Goal: Task Accomplishment & Management: Manage account settings

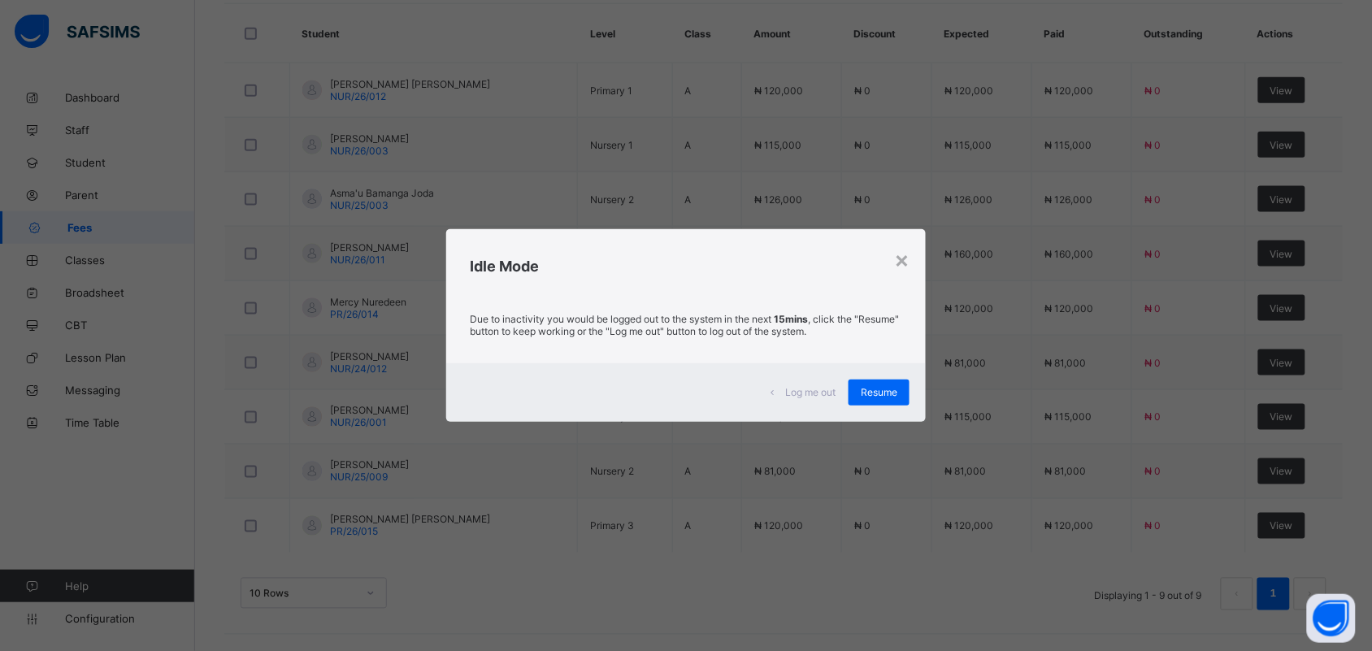
scroll to position [515, 0]
click at [893, 380] on div "Resume" at bounding box center [879, 393] width 61 height 26
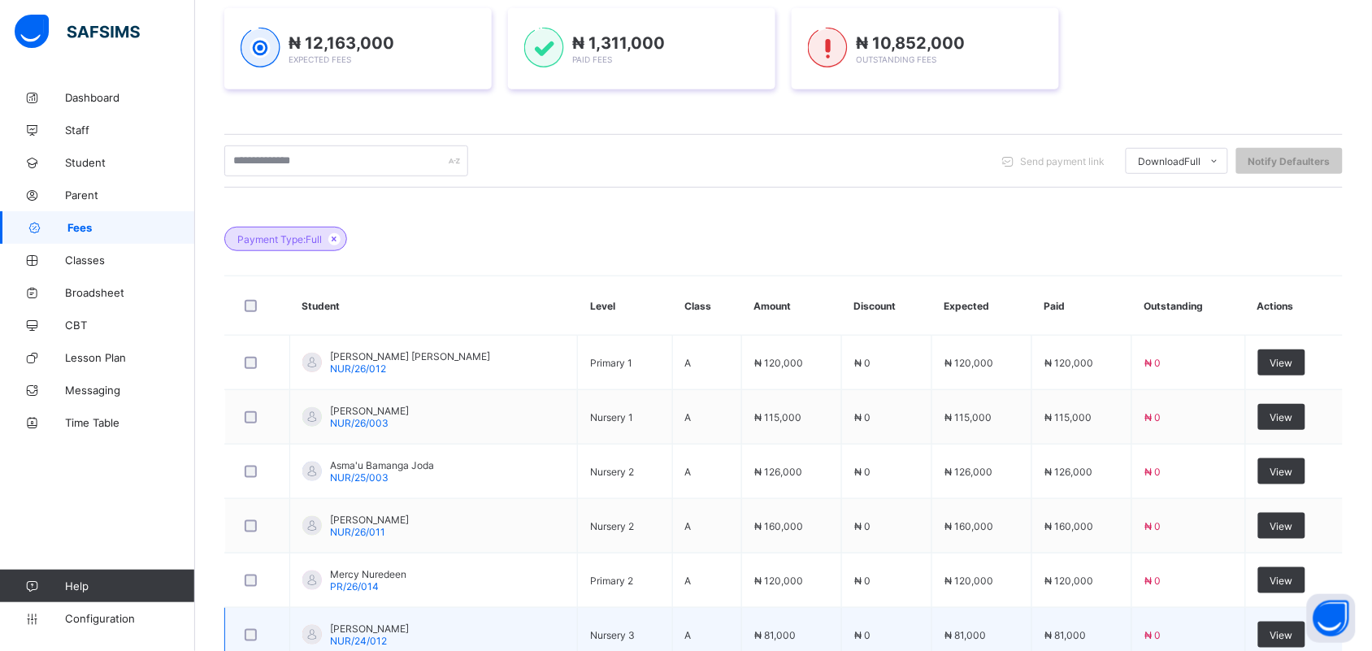
scroll to position [237, 0]
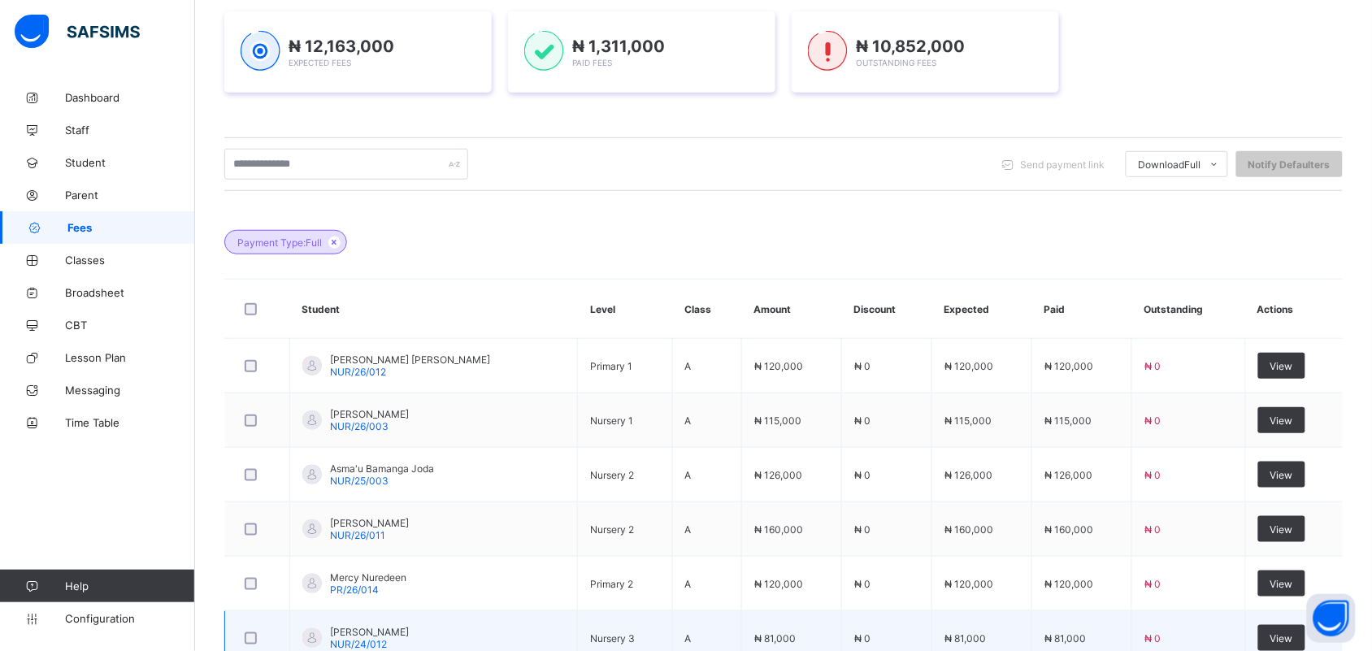
click at [893, 371] on tbody "[PERSON_NAME] [PERSON_NAME]/26/012 Primary 1 A ₦ 120,000 ₦ 0 ₦ 120,000 ₦ 120,00…" at bounding box center [784, 584] width 1119 height 490
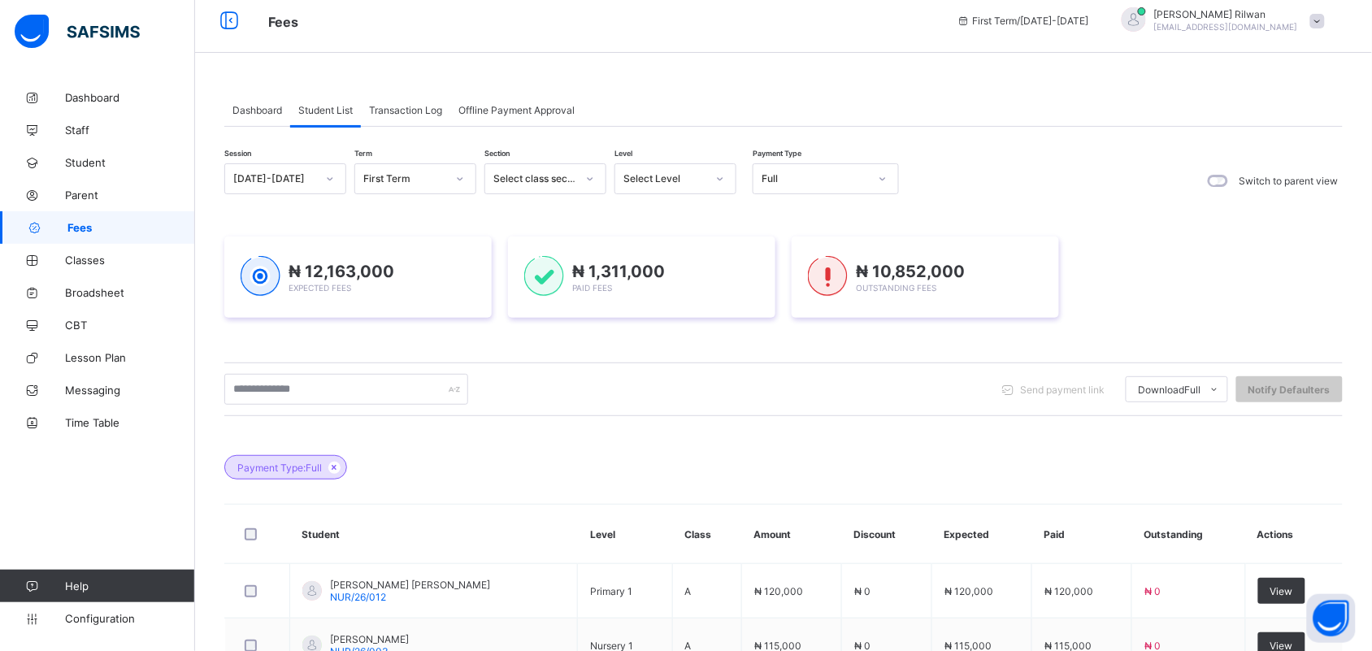
scroll to position [0, 0]
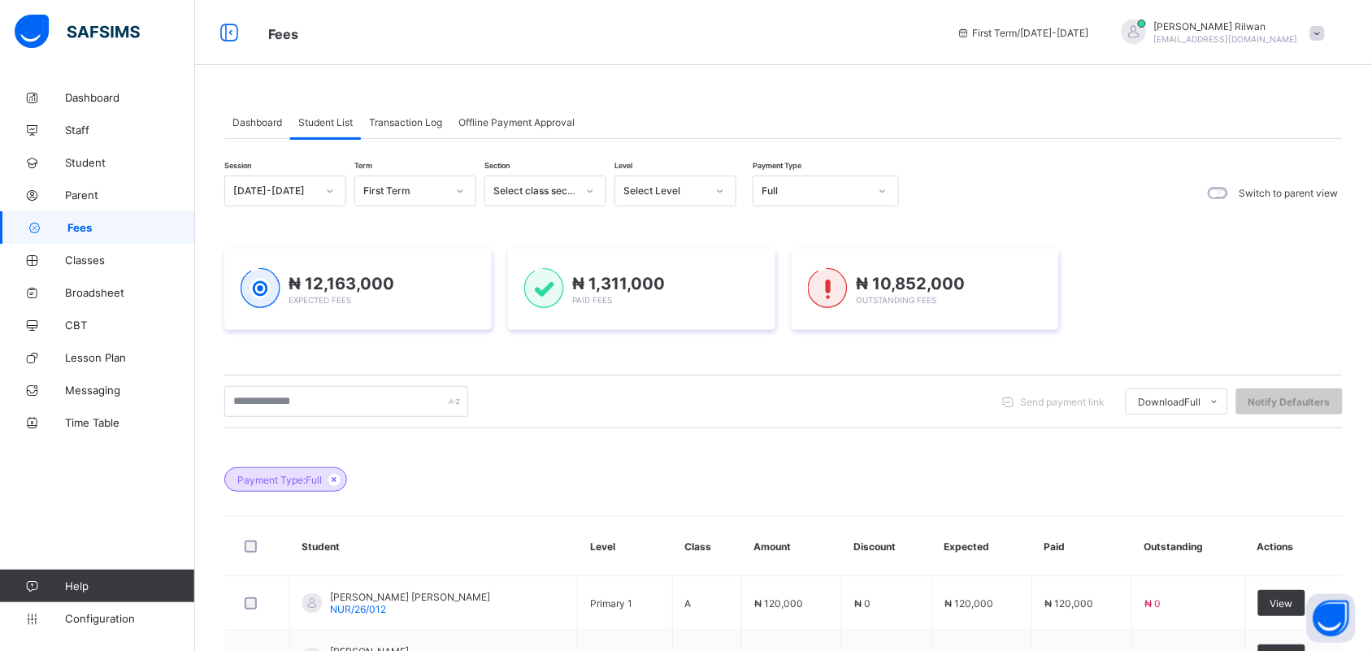
click at [246, 124] on span "Dashboard" at bounding box center [258, 122] width 50 height 12
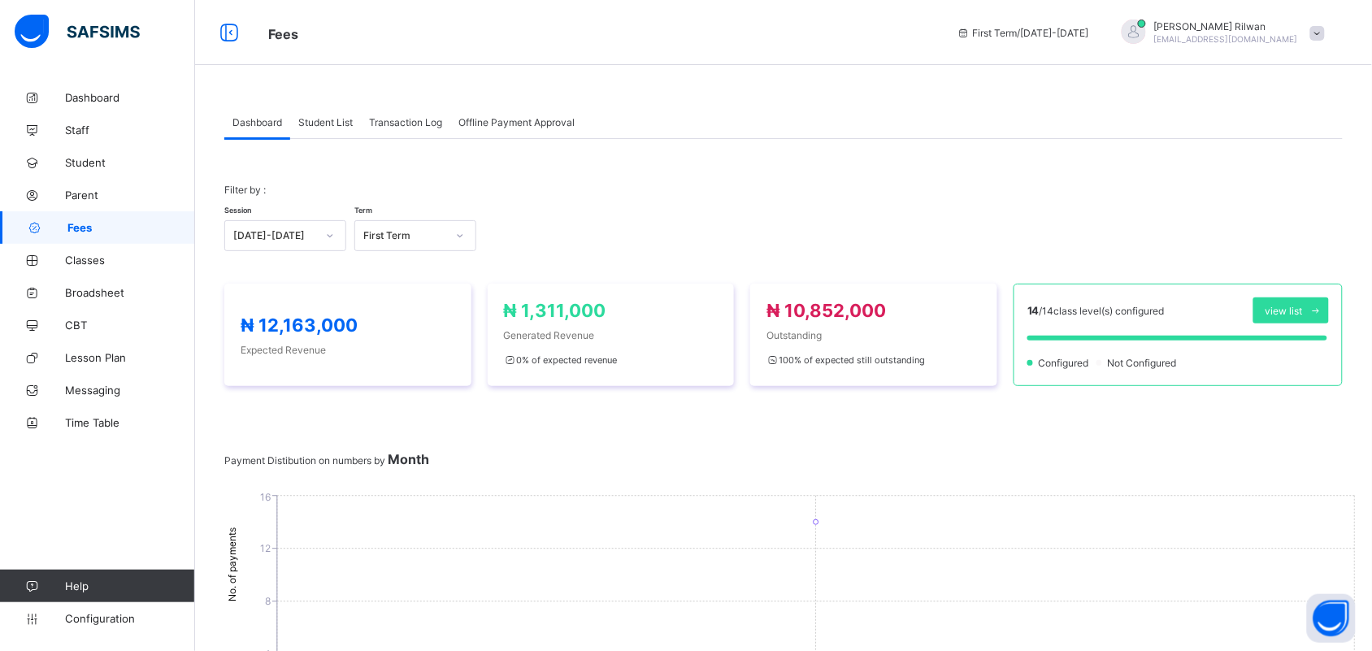
click at [350, 116] on span "Student List" at bounding box center [325, 122] width 54 height 12
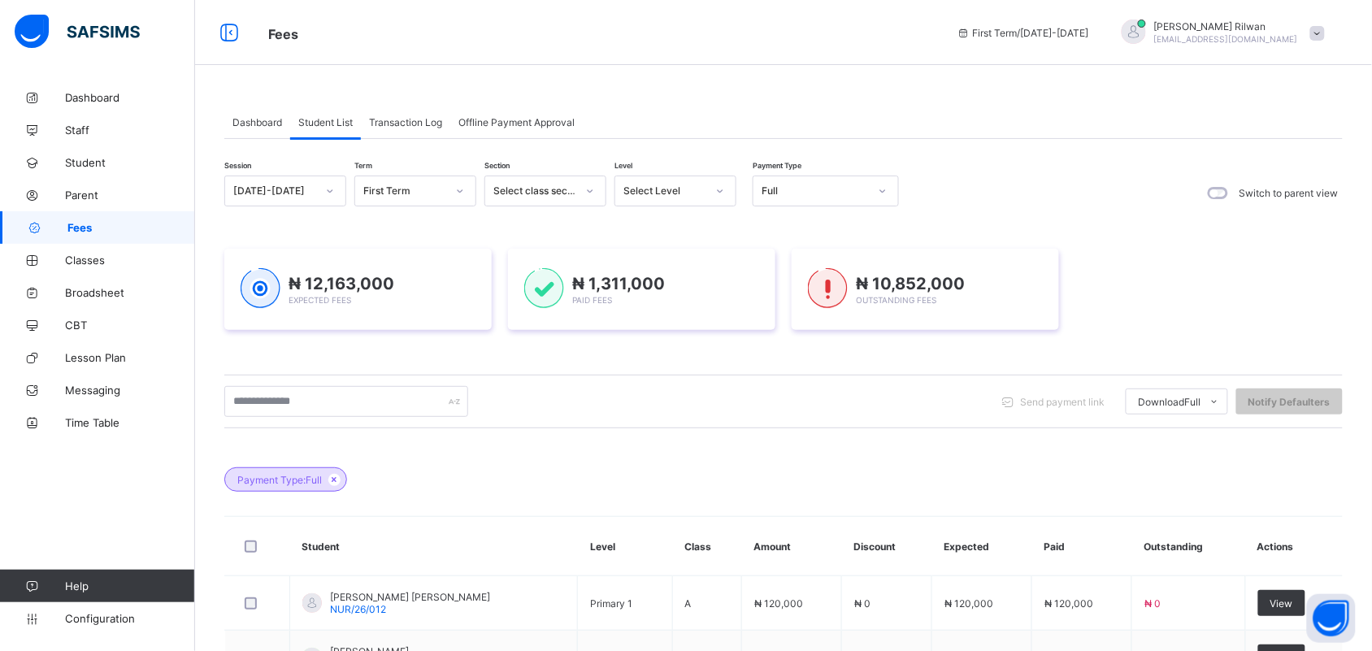
click at [724, 196] on icon at bounding box center [721, 191] width 10 height 16
click at [663, 382] on div "Pry 3" at bounding box center [676, 377] width 120 height 25
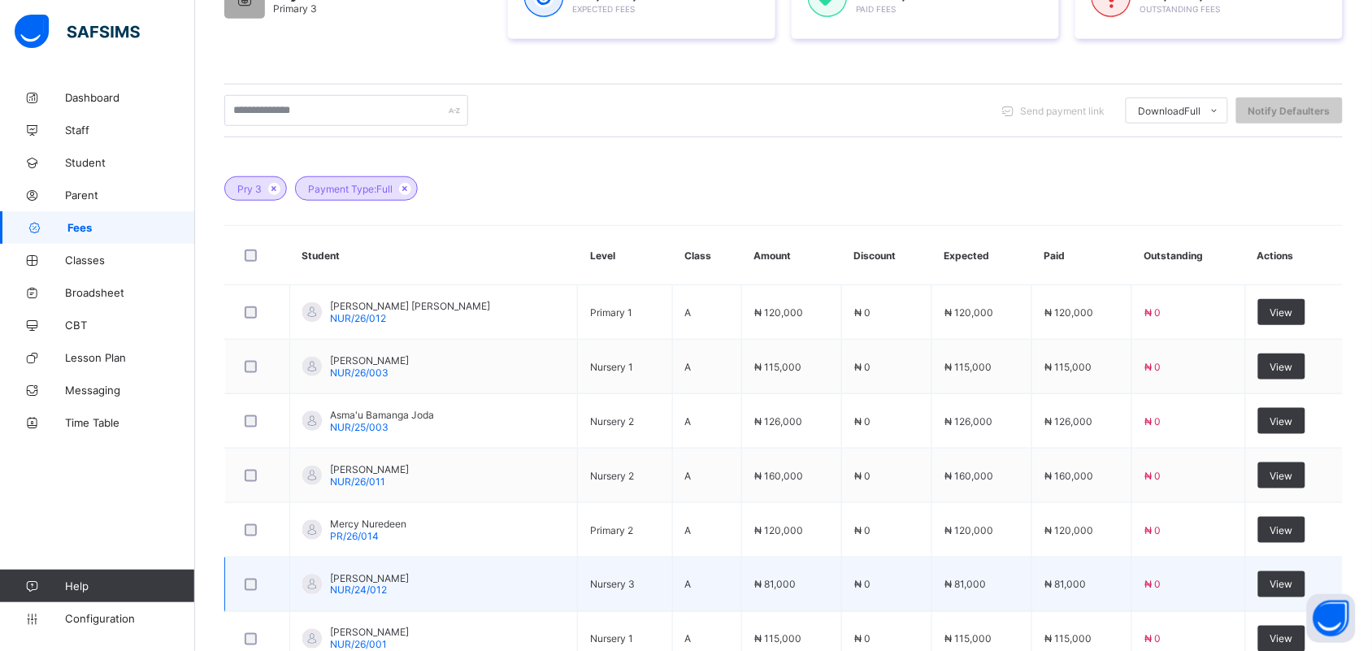
scroll to position [550, 0]
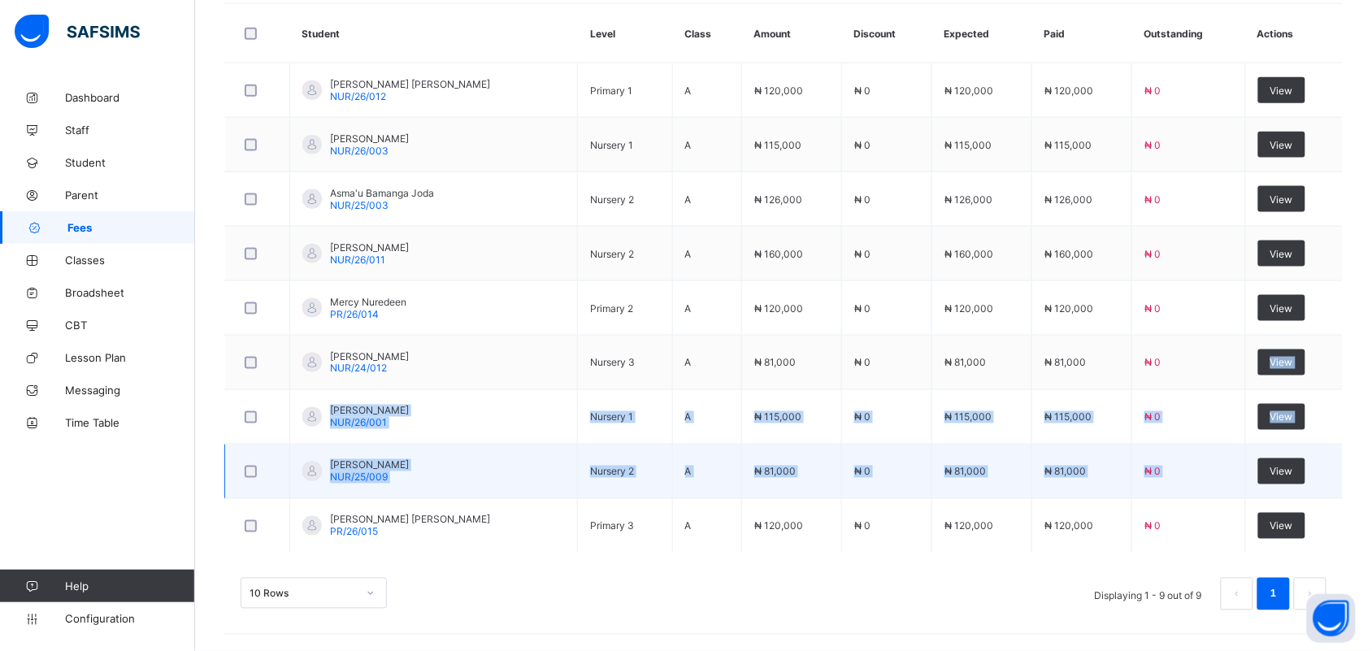
drag, startPoint x: 1303, startPoint y: 346, endPoint x: 1259, endPoint y: 476, distance: 137.3
click at [1259, 476] on tbody "[PERSON_NAME] [PERSON_NAME]/26/012 Primary 1 A ₦ 120,000 ₦ 0 ₦ 120,000 ₦ 120,00…" at bounding box center [784, 308] width 1119 height 490
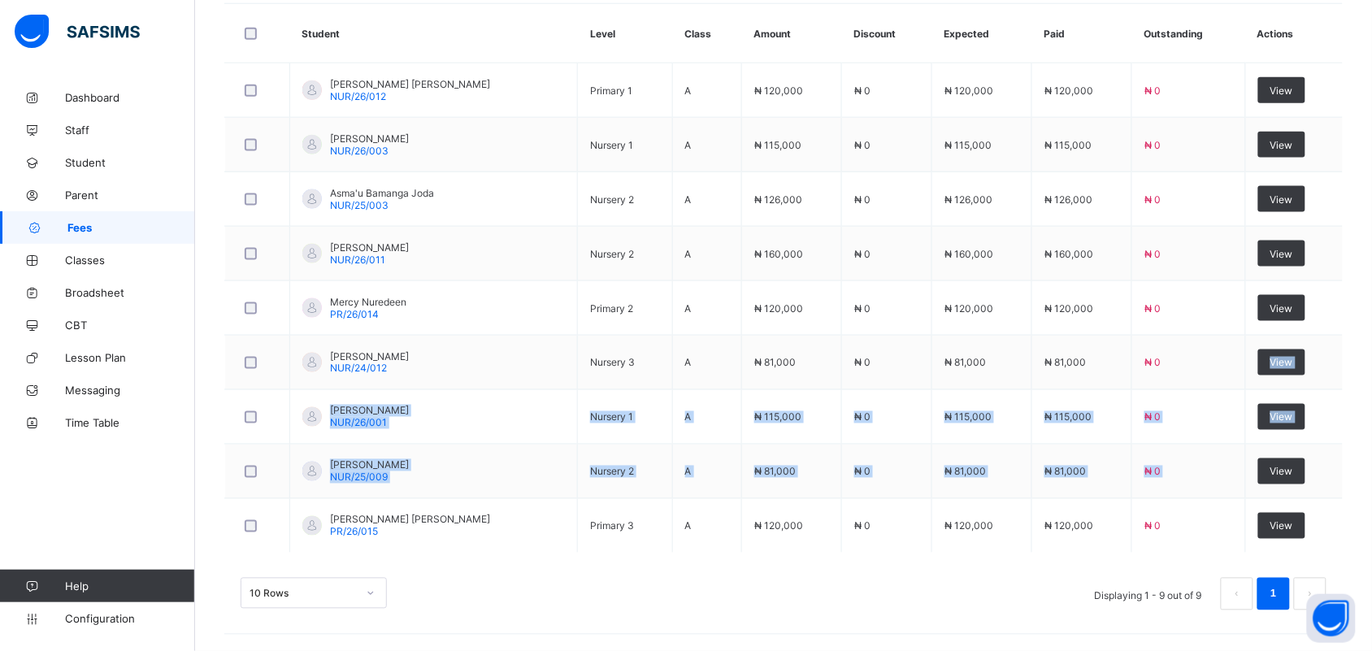
click at [1281, 592] on link "1" at bounding box center [1273, 594] width 15 height 21
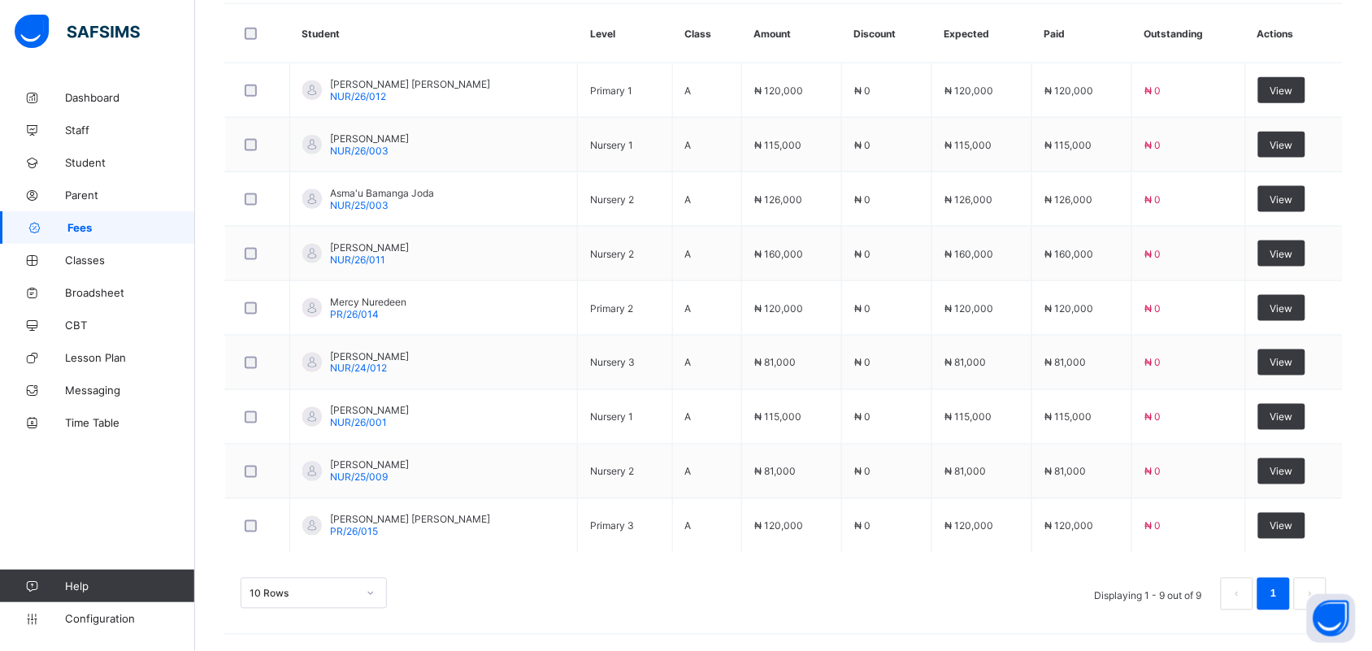
click at [1168, 638] on div "Dashboard Student List Transaction Log Offline Payment Approval Student List Mo…" at bounding box center [783, 91] width 1177 height 1119
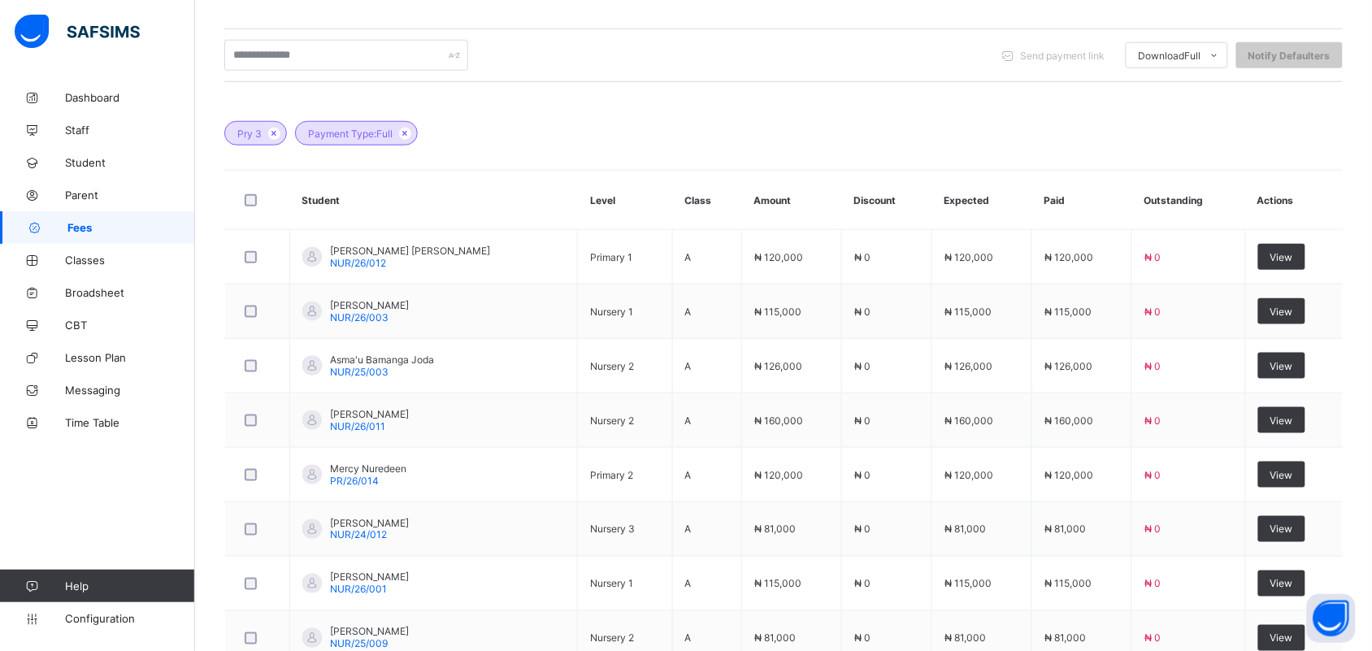
scroll to position [273, 0]
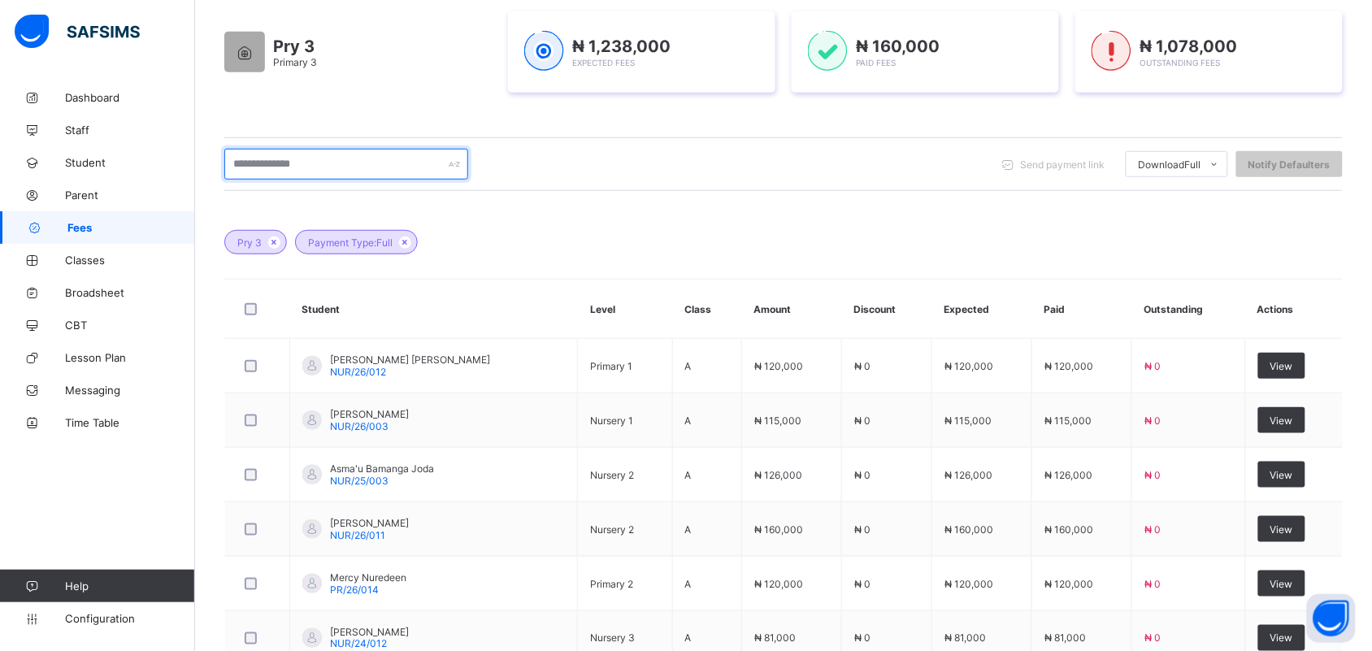
click at [346, 169] on input "text" at bounding box center [346, 164] width 244 height 31
type input "*"
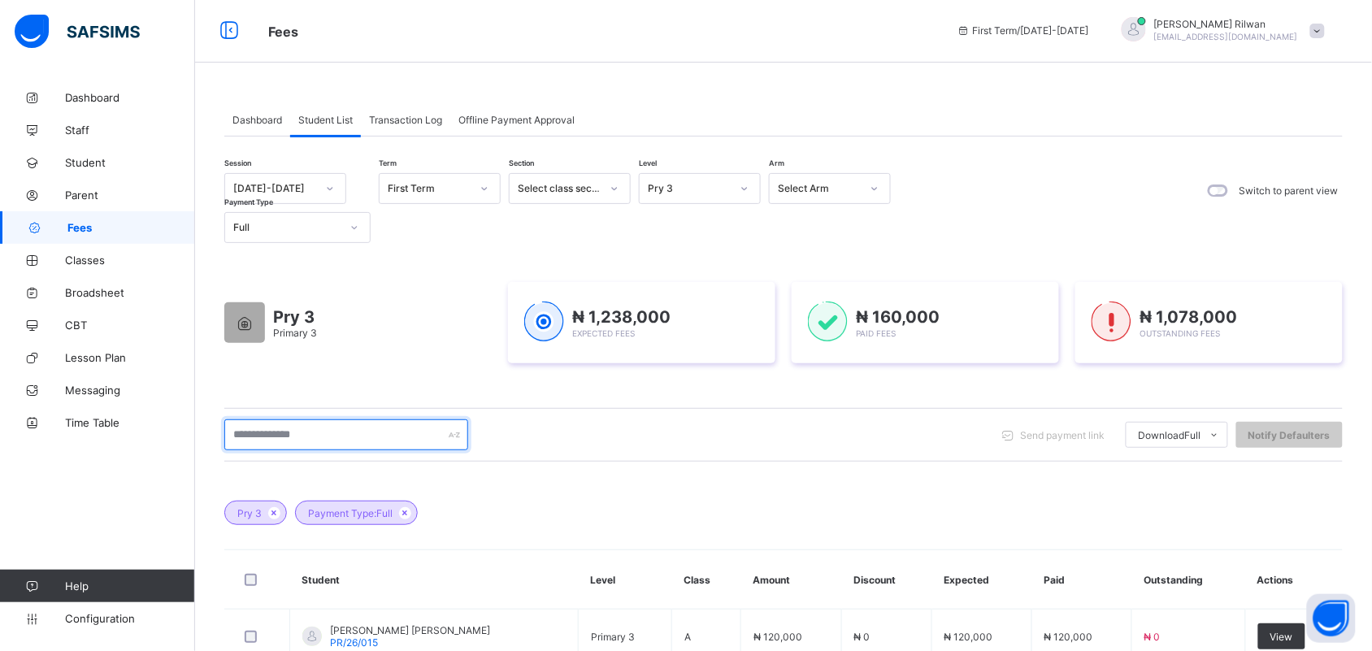
scroll to position [0, 0]
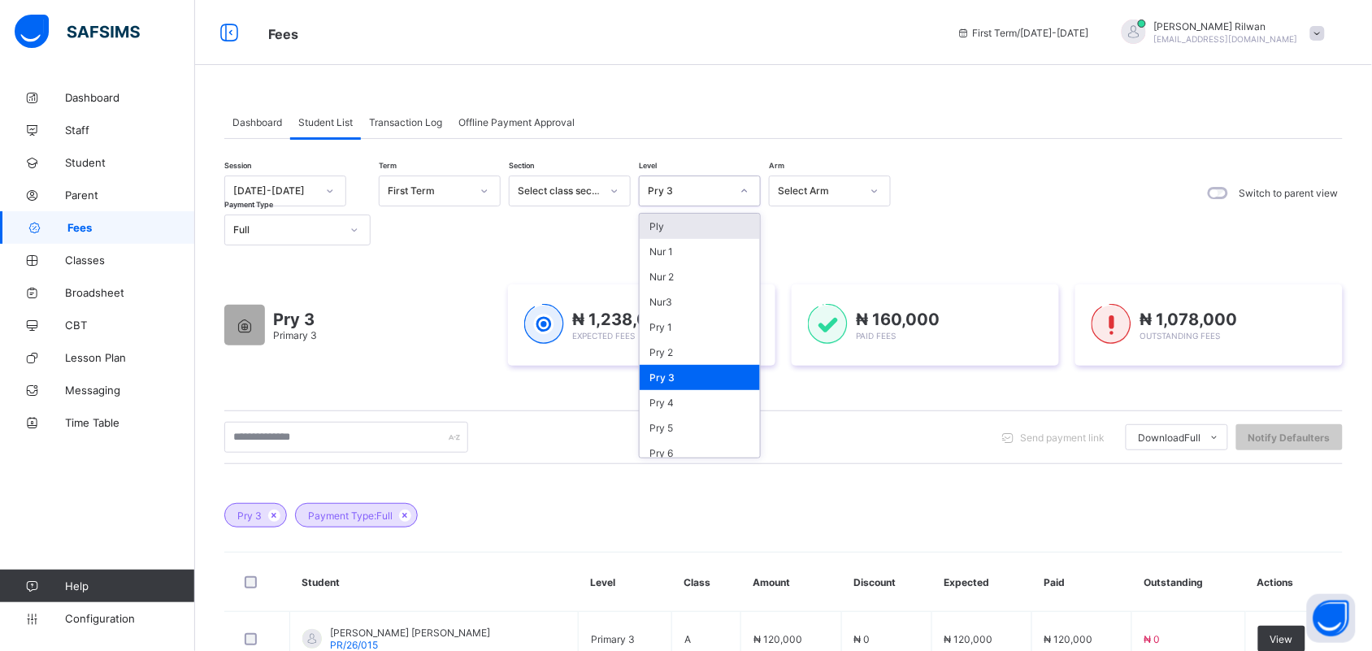
click at [690, 188] on div "Pry 3" at bounding box center [689, 191] width 83 height 12
click at [702, 340] on div "Pry 2" at bounding box center [700, 352] width 120 height 25
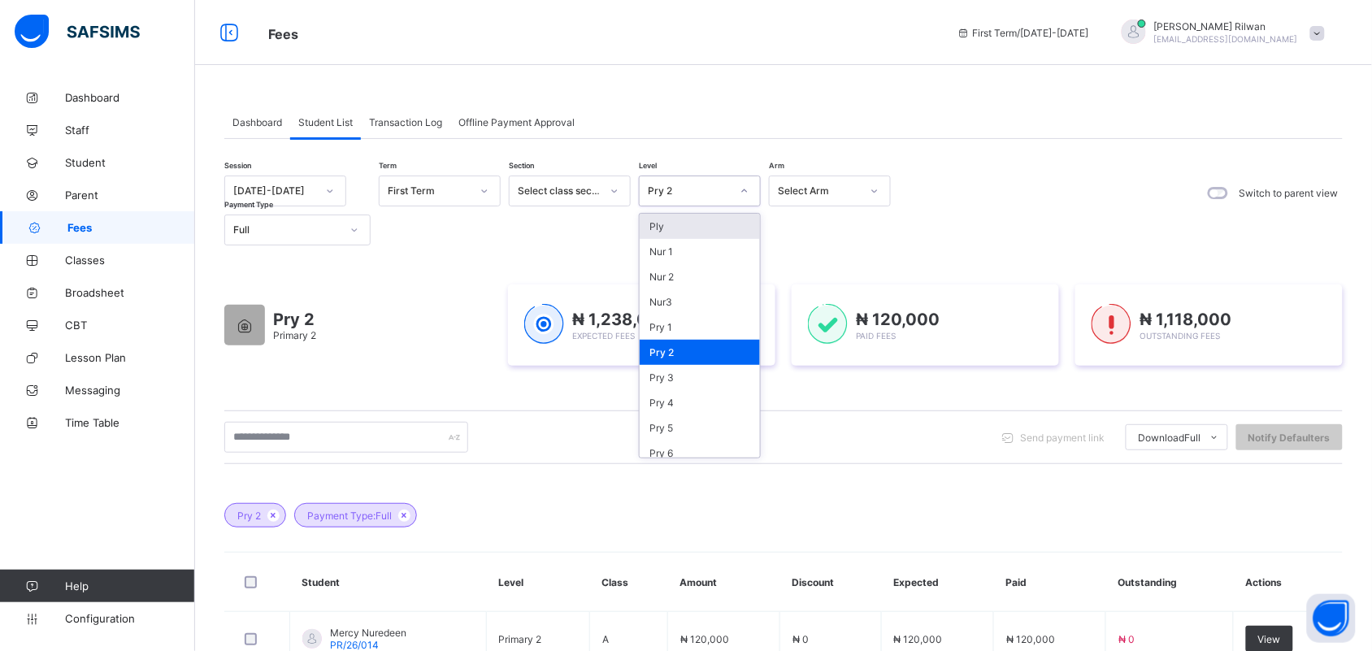
click at [681, 195] on div "Pry 2" at bounding box center [689, 191] width 83 height 12
click at [677, 376] on div "Pry 3" at bounding box center [700, 377] width 120 height 25
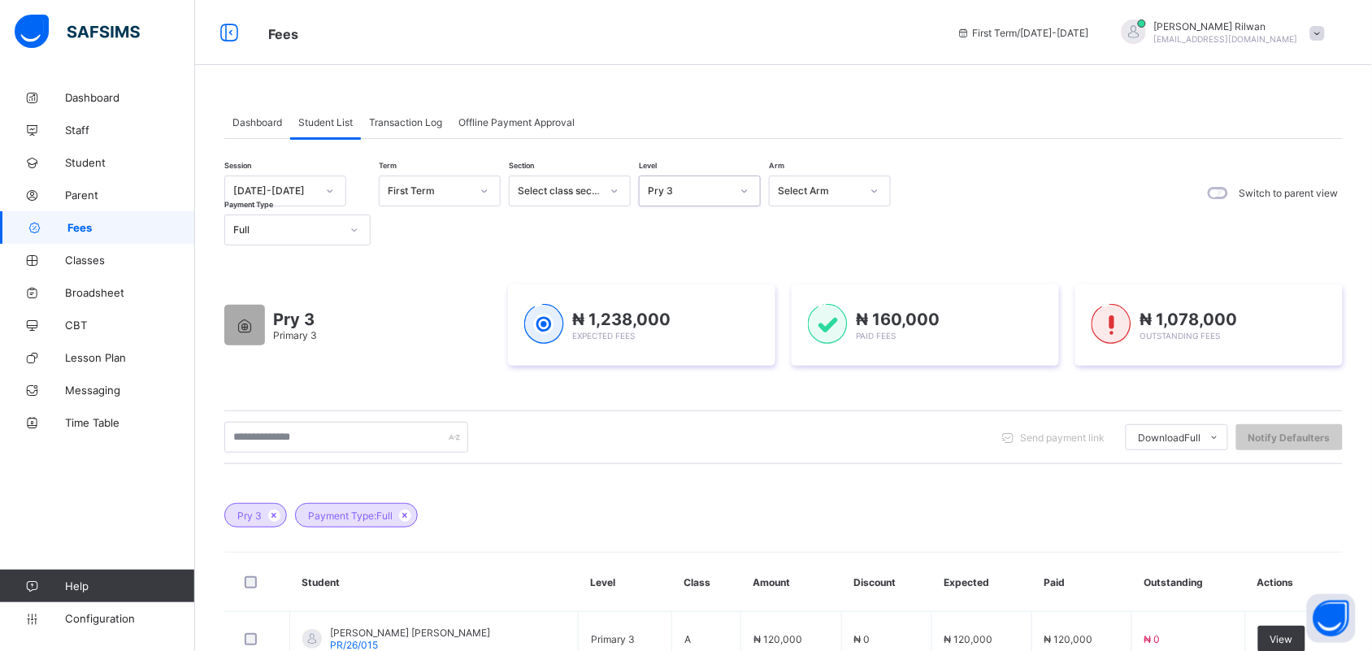
click at [262, 127] on span "Dashboard" at bounding box center [258, 122] width 50 height 12
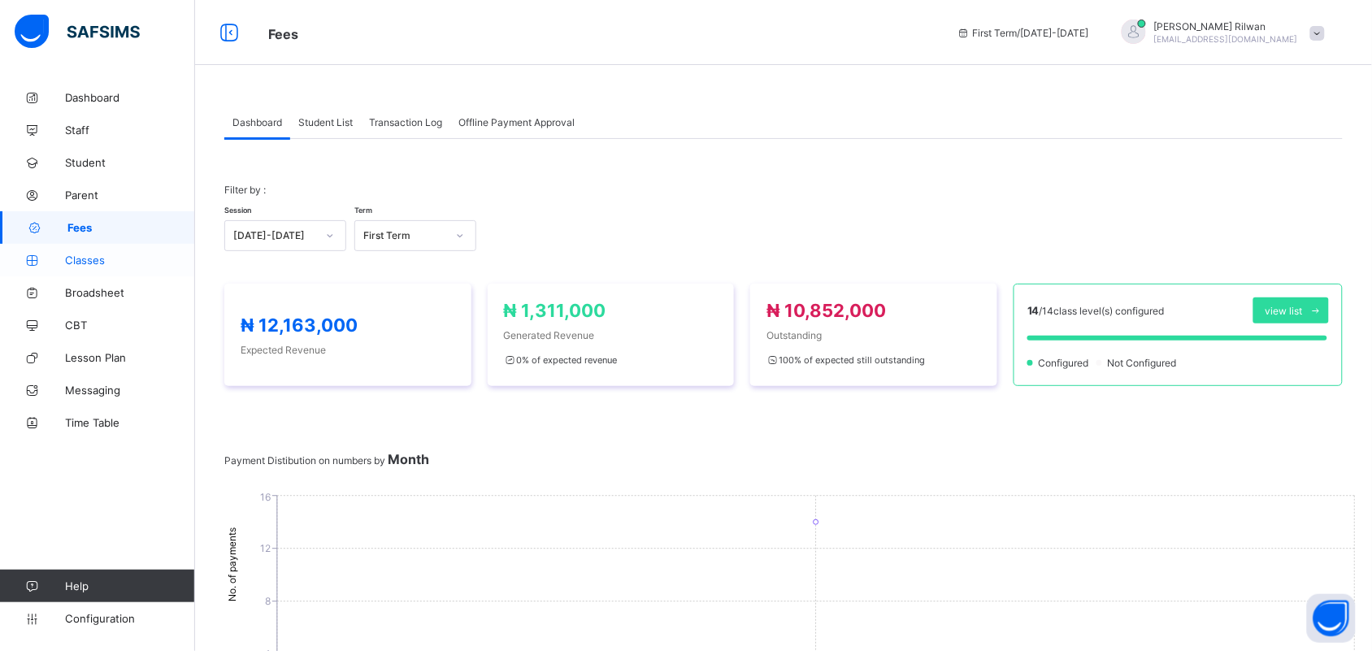
click at [136, 254] on span "Classes" at bounding box center [130, 260] width 130 height 13
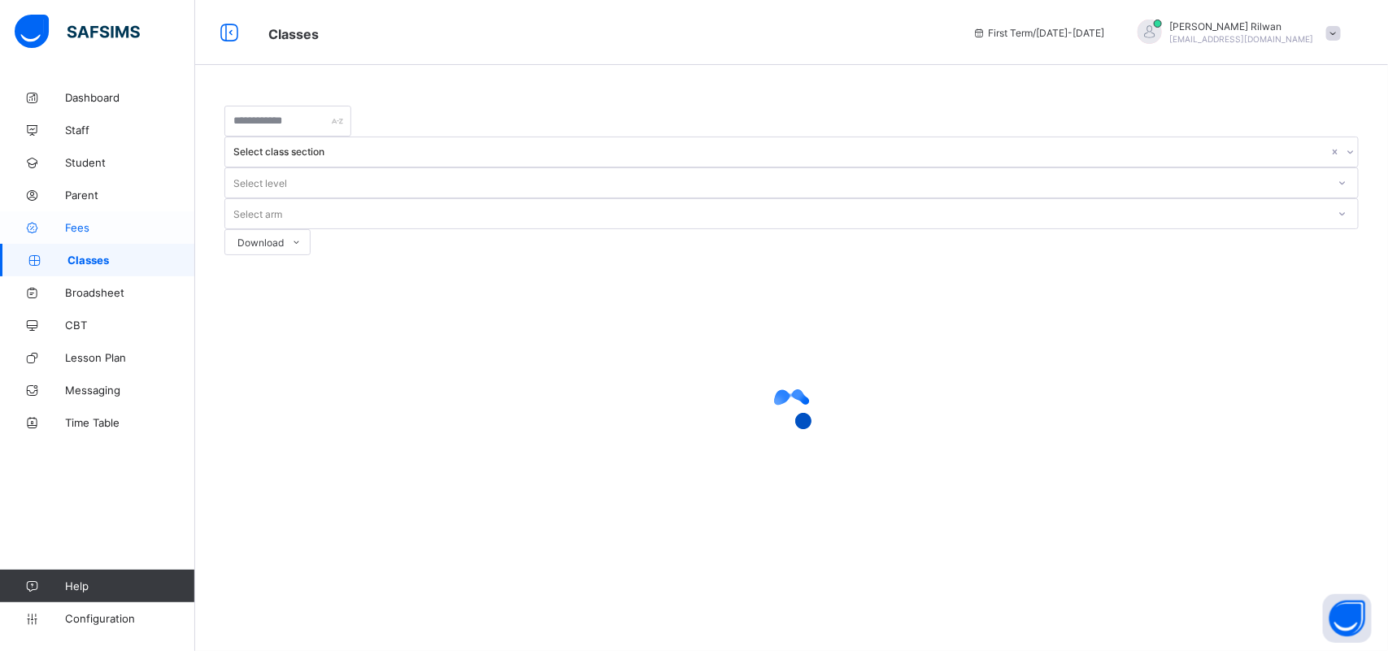
click at [128, 237] on link "Fees" at bounding box center [97, 227] width 195 height 33
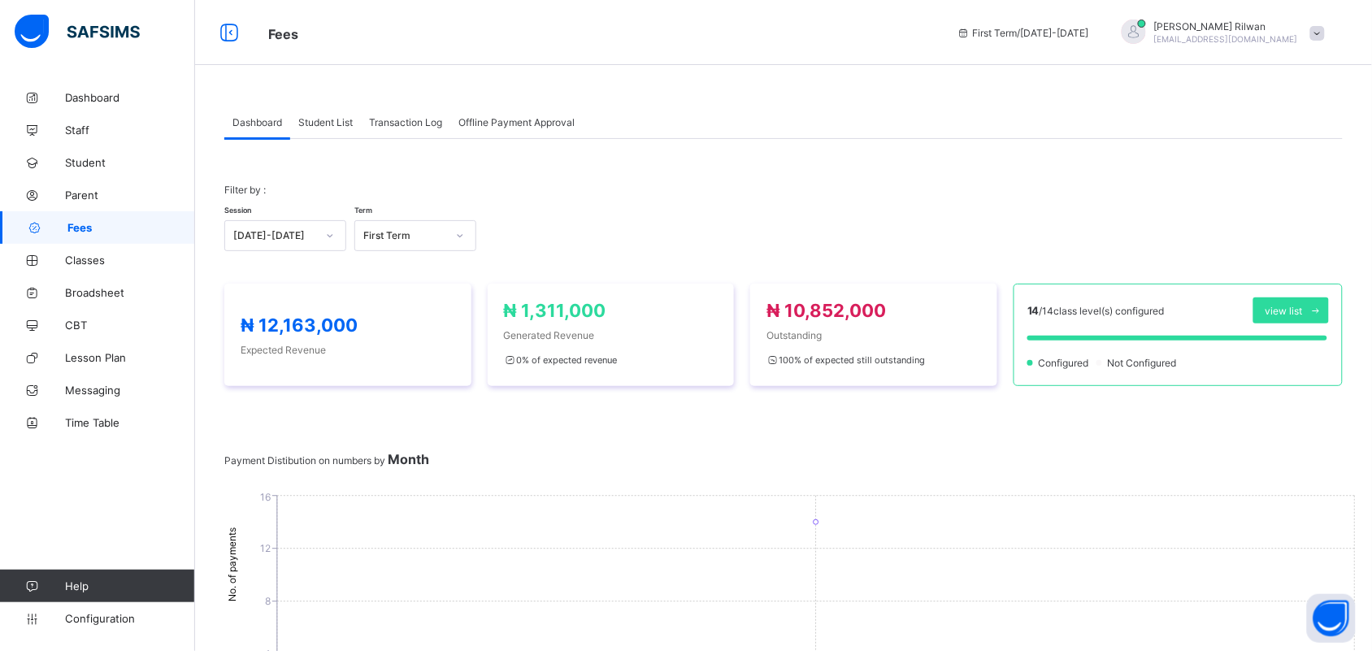
click at [344, 114] on div "Student List" at bounding box center [325, 122] width 71 height 33
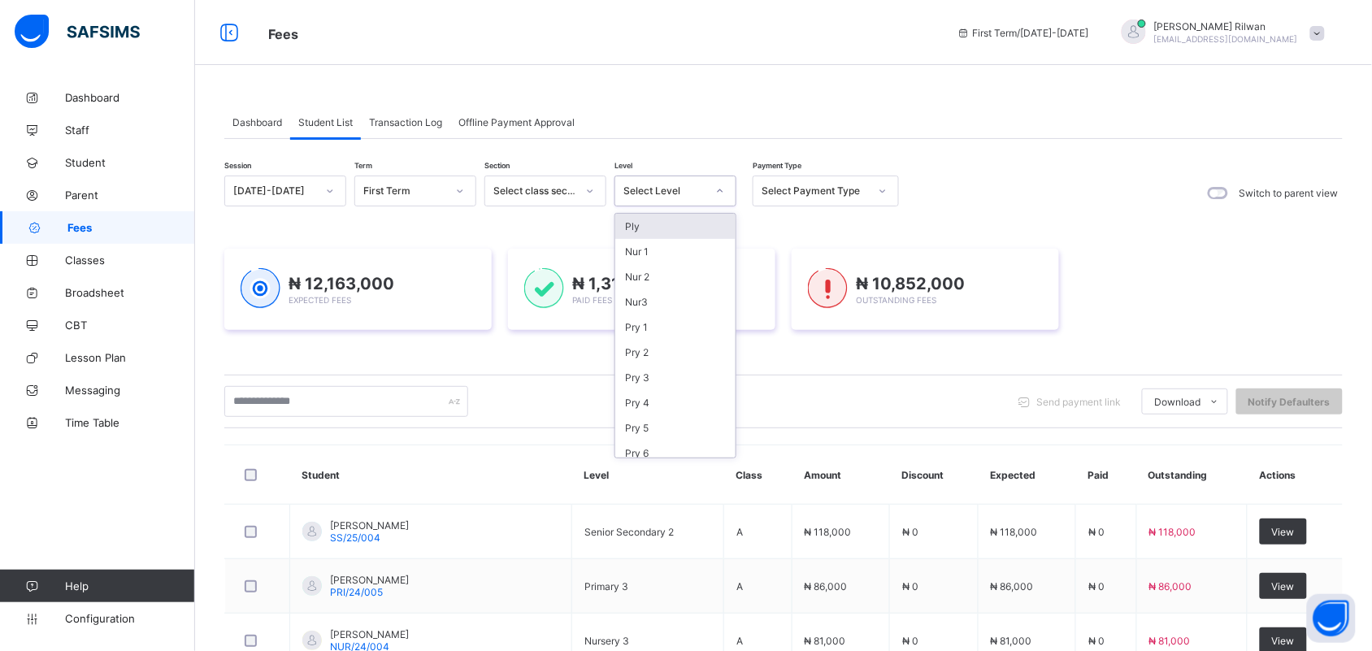
click at [695, 196] on div "Select Level" at bounding box center [665, 191] width 83 height 12
click at [665, 374] on div "Pry 3" at bounding box center [676, 377] width 120 height 25
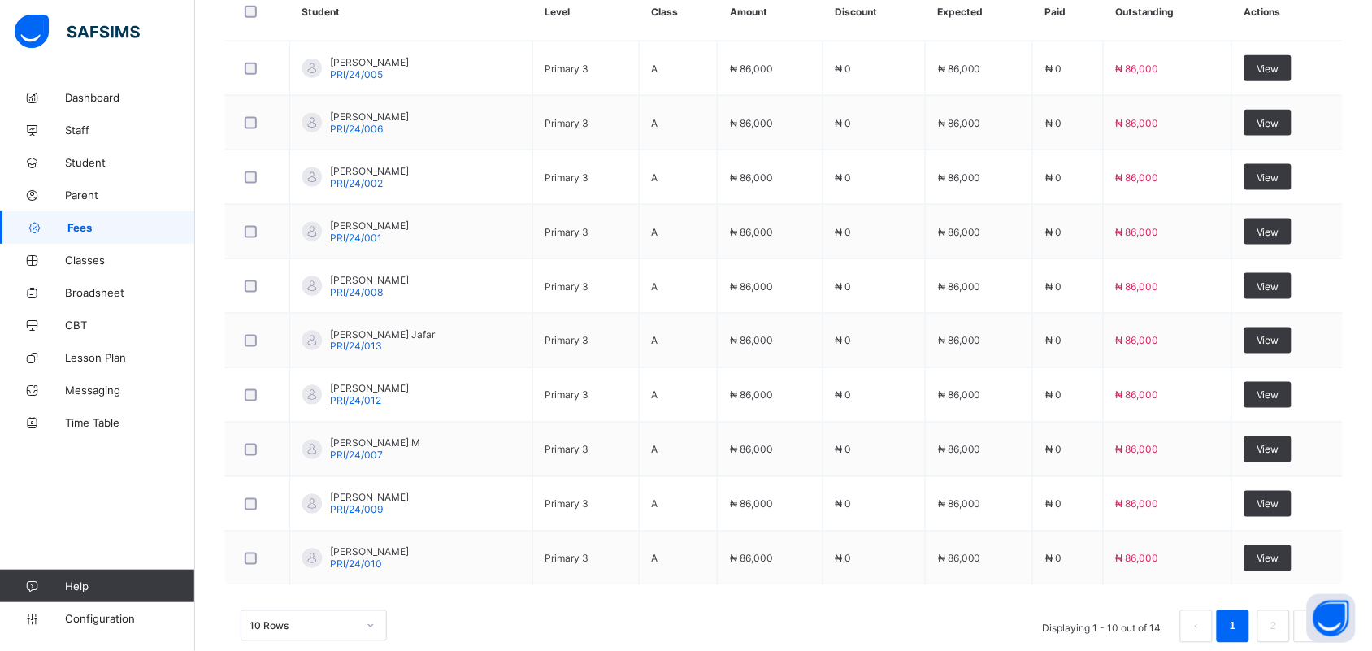
scroll to position [606, 0]
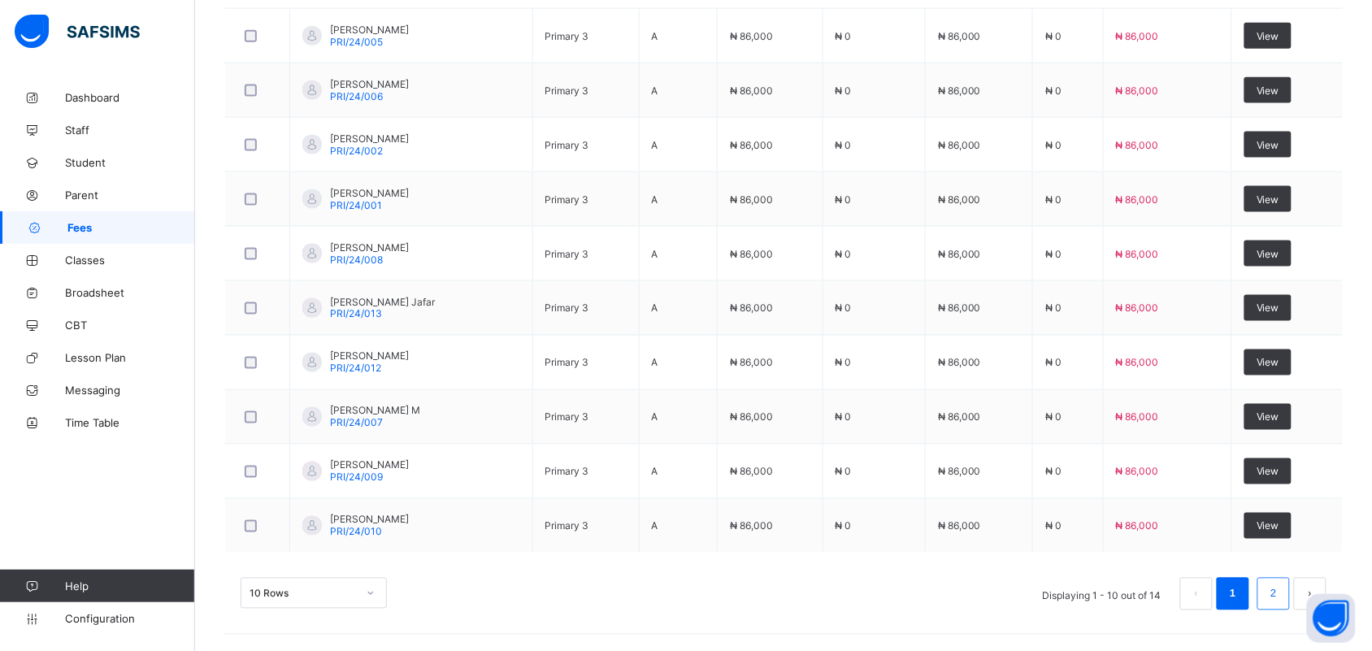
click at [1281, 602] on link "2" at bounding box center [1273, 594] width 15 height 21
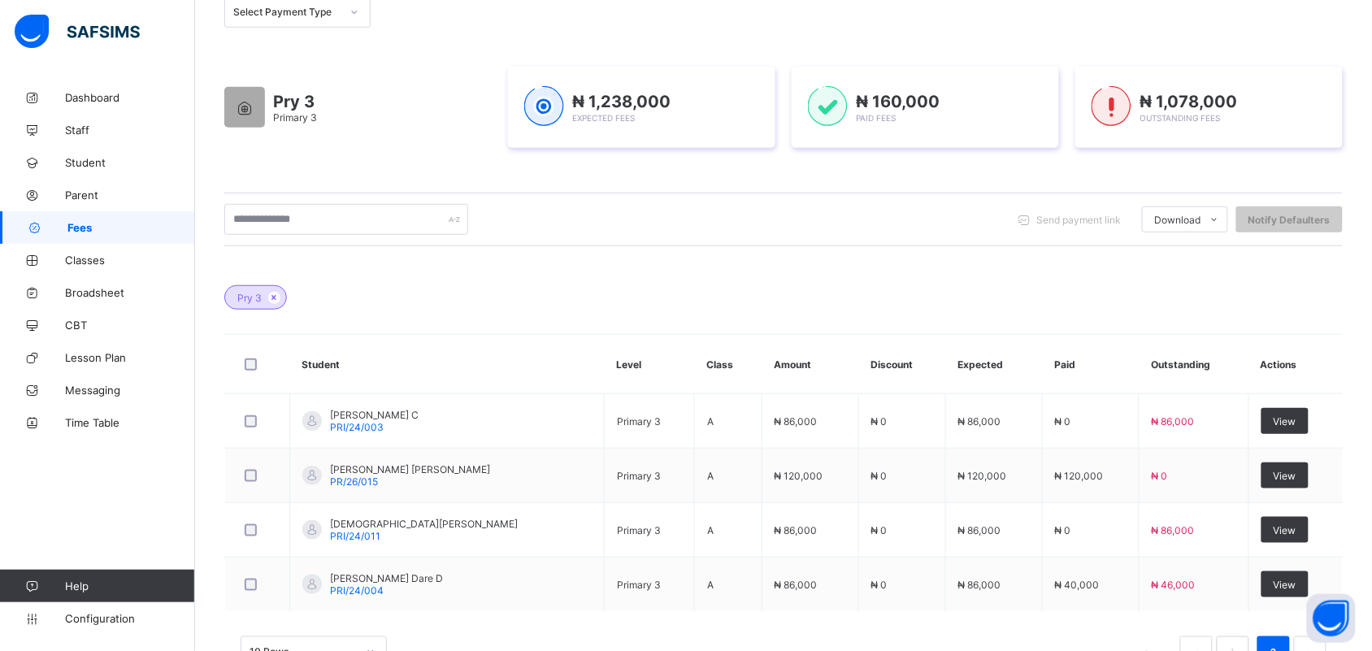
scroll to position [277, 0]
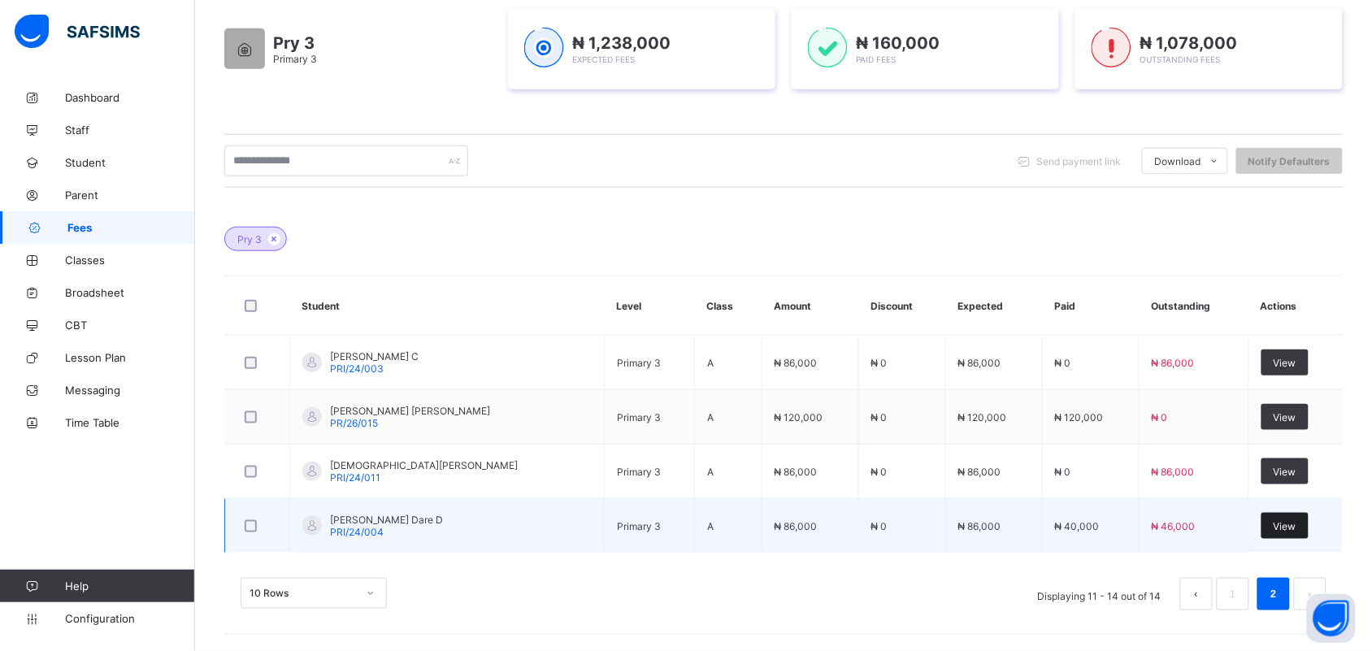
click at [1283, 519] on div "View" at bounding box center [1285, 526] width 47 height 26
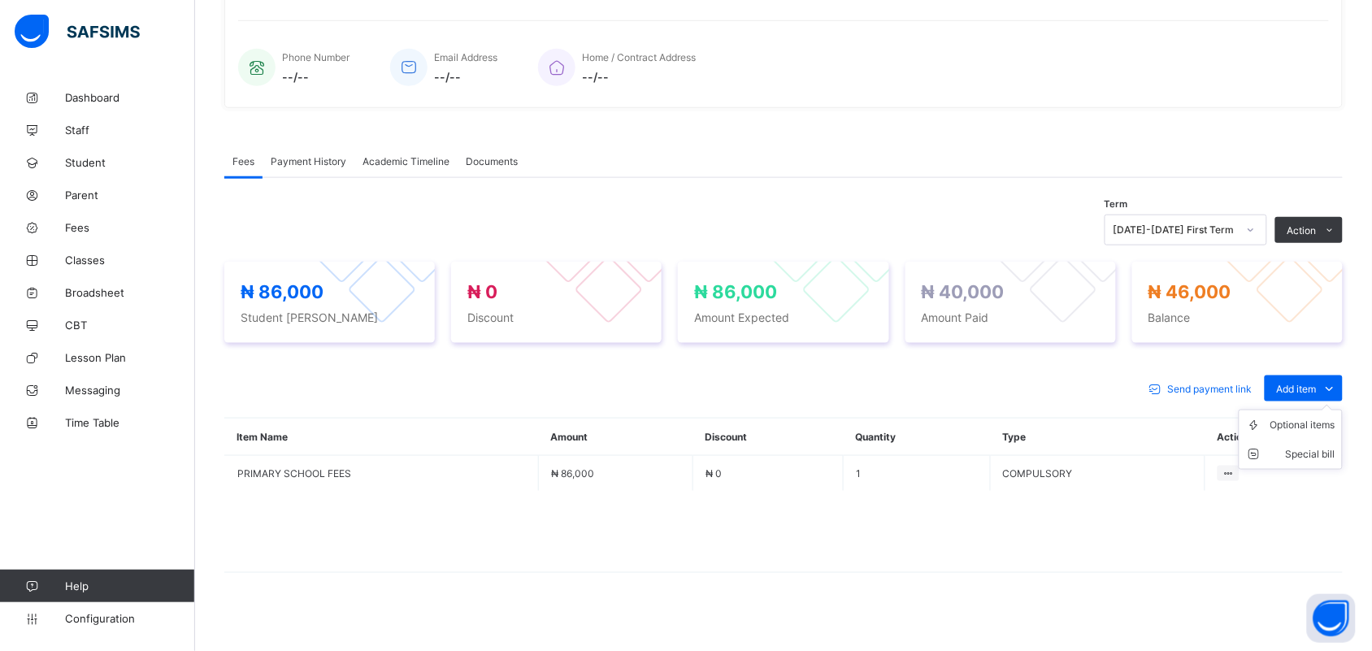
scroll to position [379, 0]
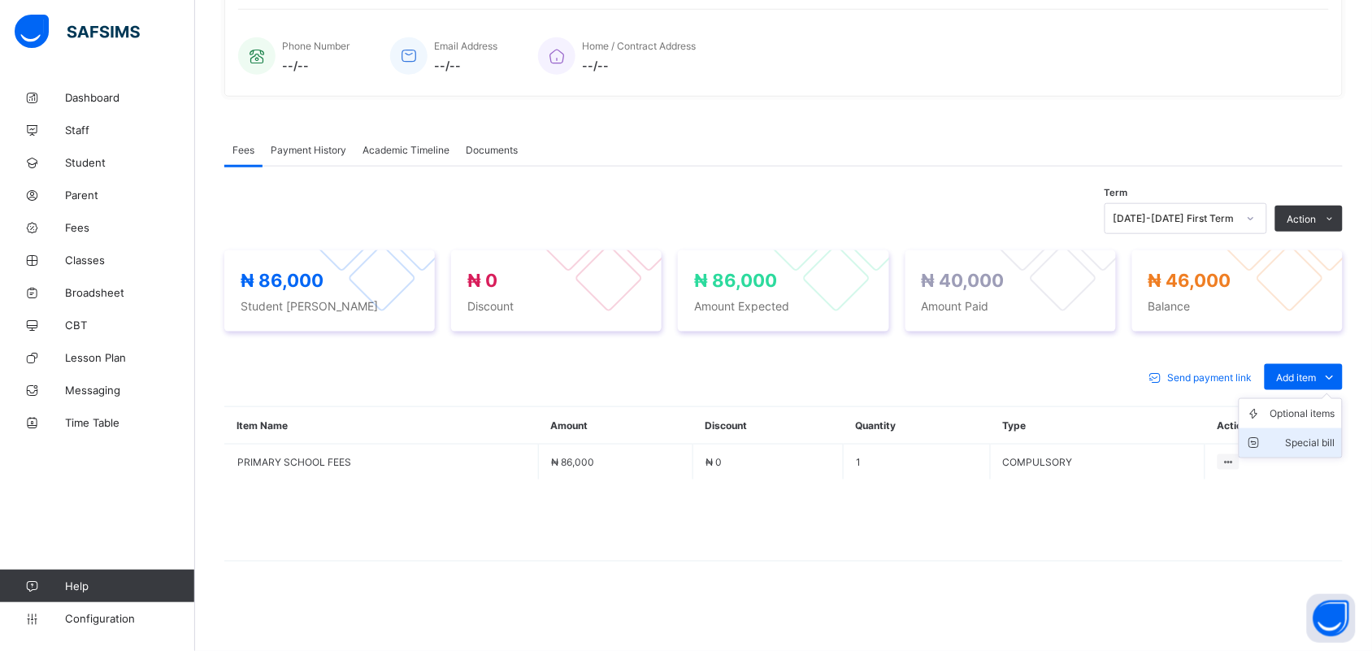
click at [1336, 445] on div "Special bill" at bounding box center [1303, 443] width 65 height 16
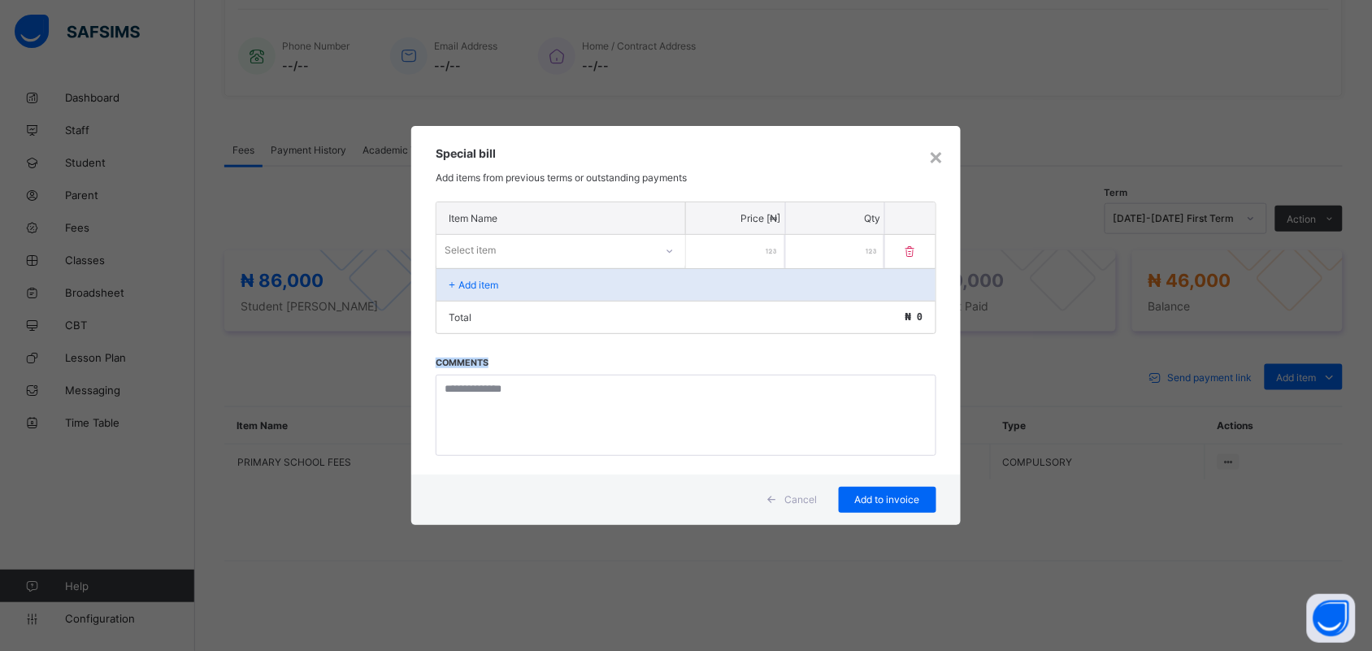
drag, startPoint x: 1343, startPoint y: 446, endPoint x: 1268, endPoint y: 320, distance: 146.6
click at [1268, 320] on div "× Special bill Add items from previous terms or outstanding payments Item Name …" at bounding box center [686, 325] width 1372 height 651
click at [806, 494] on span "Cancel" at bounding box center [801, 500] width 33 height 12
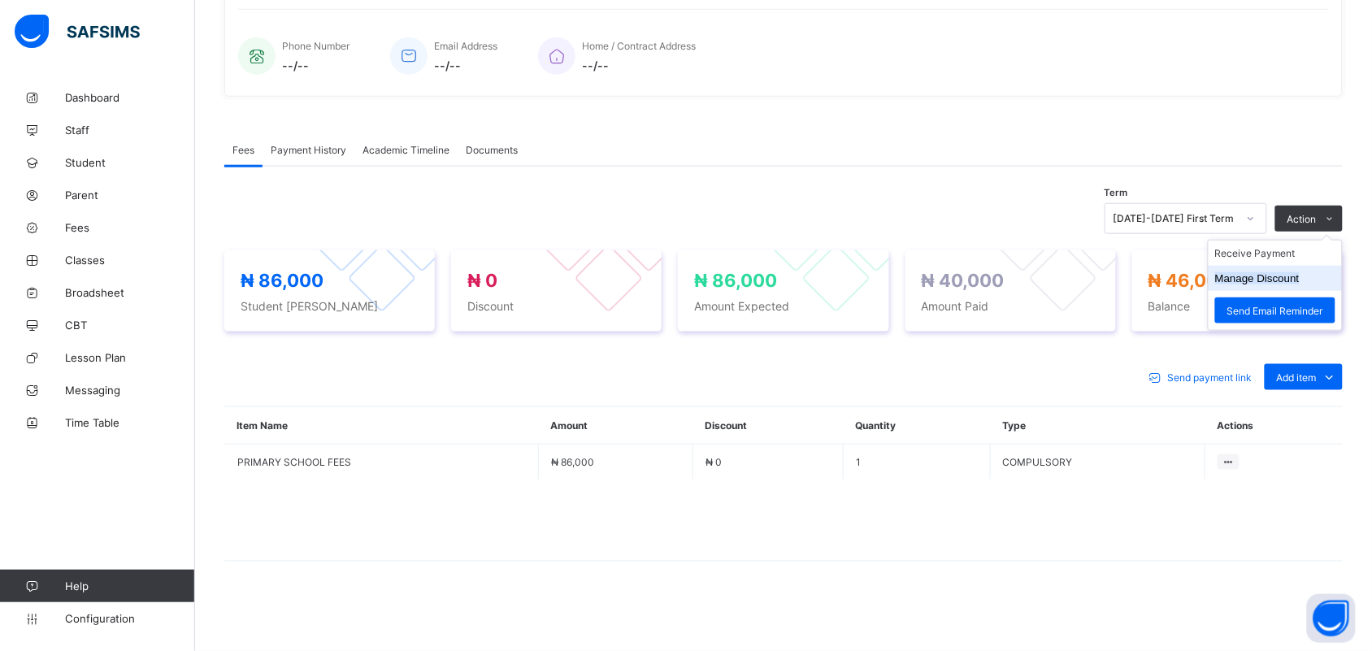
click at [1317, 274] on li "Manage Discount" at bounding box center [1275, 278] width 133 height 25
click at [1299, 283] on button "Manage Discount" at bounding box center [1258, 278] width 85 height 12
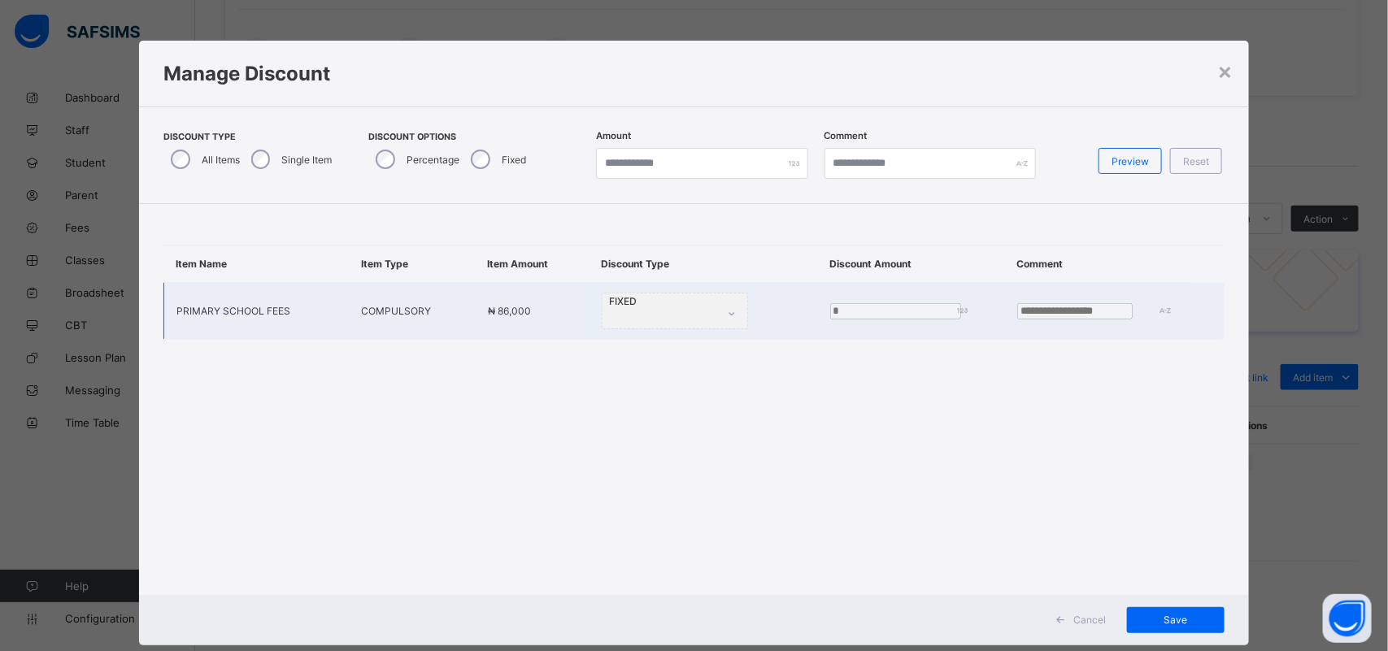
click at [818, 311] on td "*" at bounding box center [910, 311] width 187 height 57
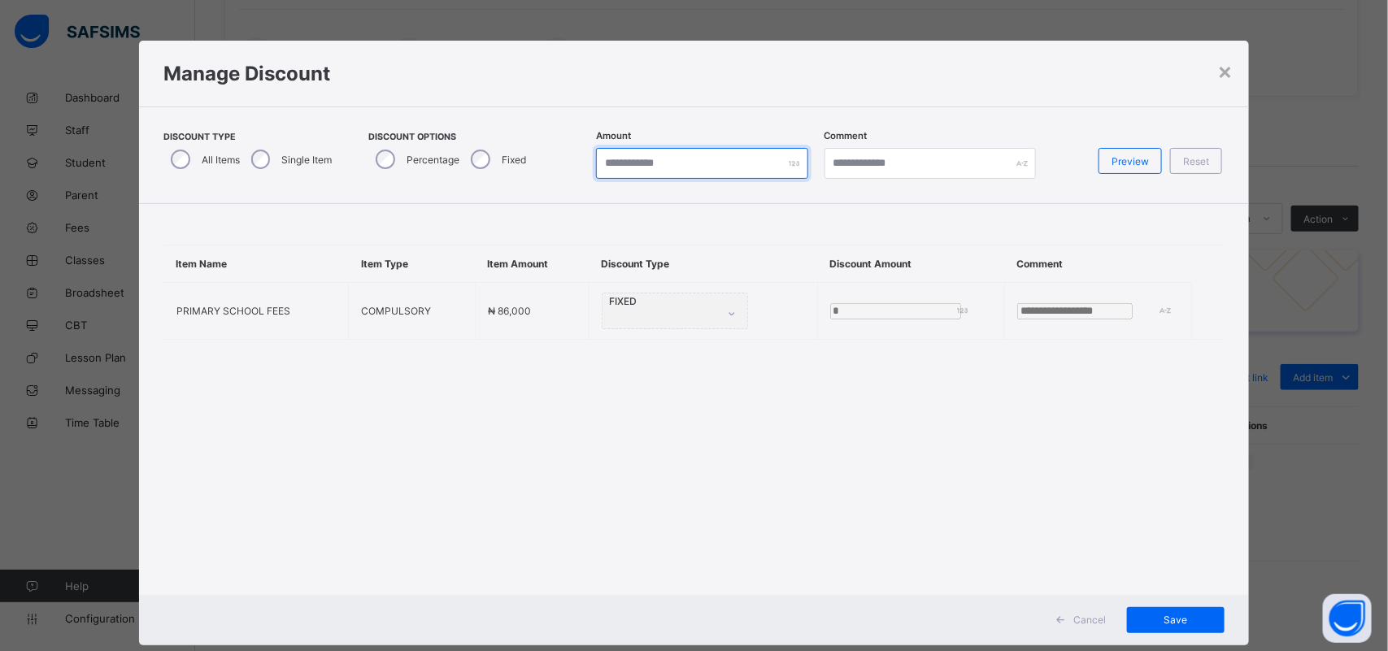
click at [643, 159] on input "*" at bounding box center [702, 163] width 212 height 31
type input "*"
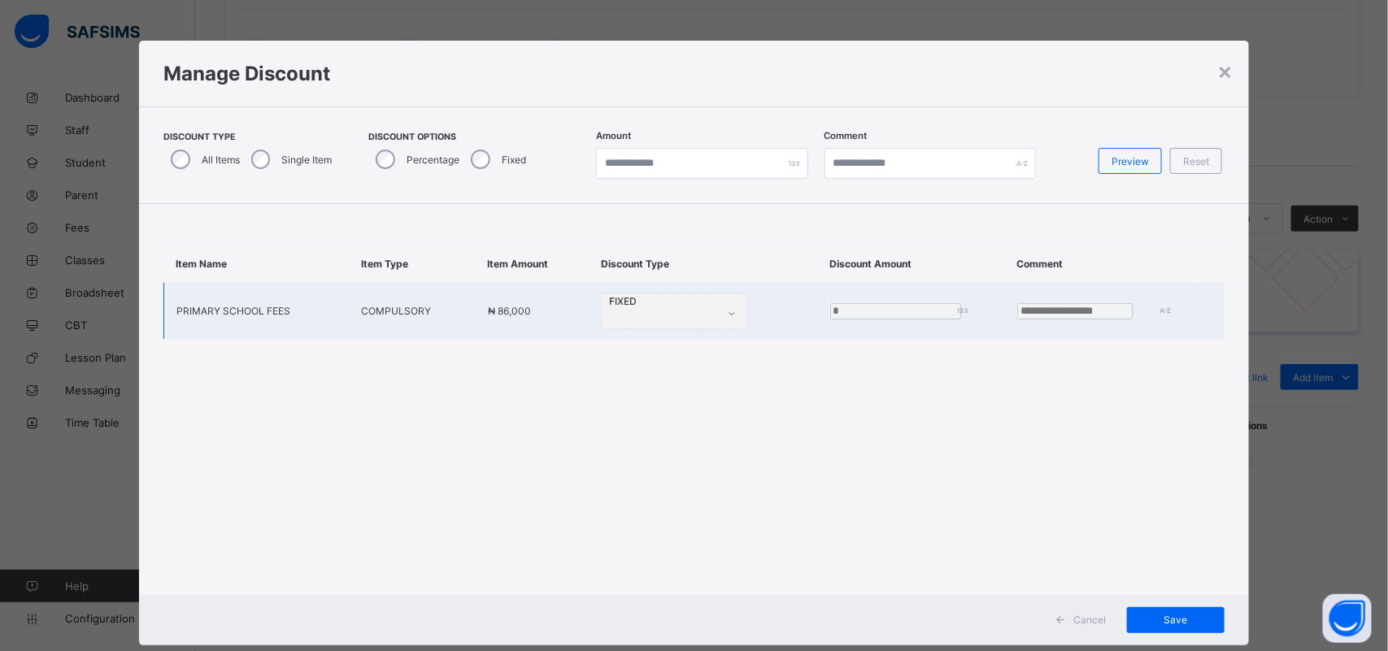
click at [699, 315] on div "FIXED" at bounding box center [675, 311] width 146 height 37
click at [700, 315] on div "FIXED" at bounding box center [675, 311] width 146 height 37
click at [687, 309] on div "FIXED" at bounding box center [675, 311] width 146 height 37
click at [817, 294] on td "*" at bounding box center [910, 311] width 187 height 57
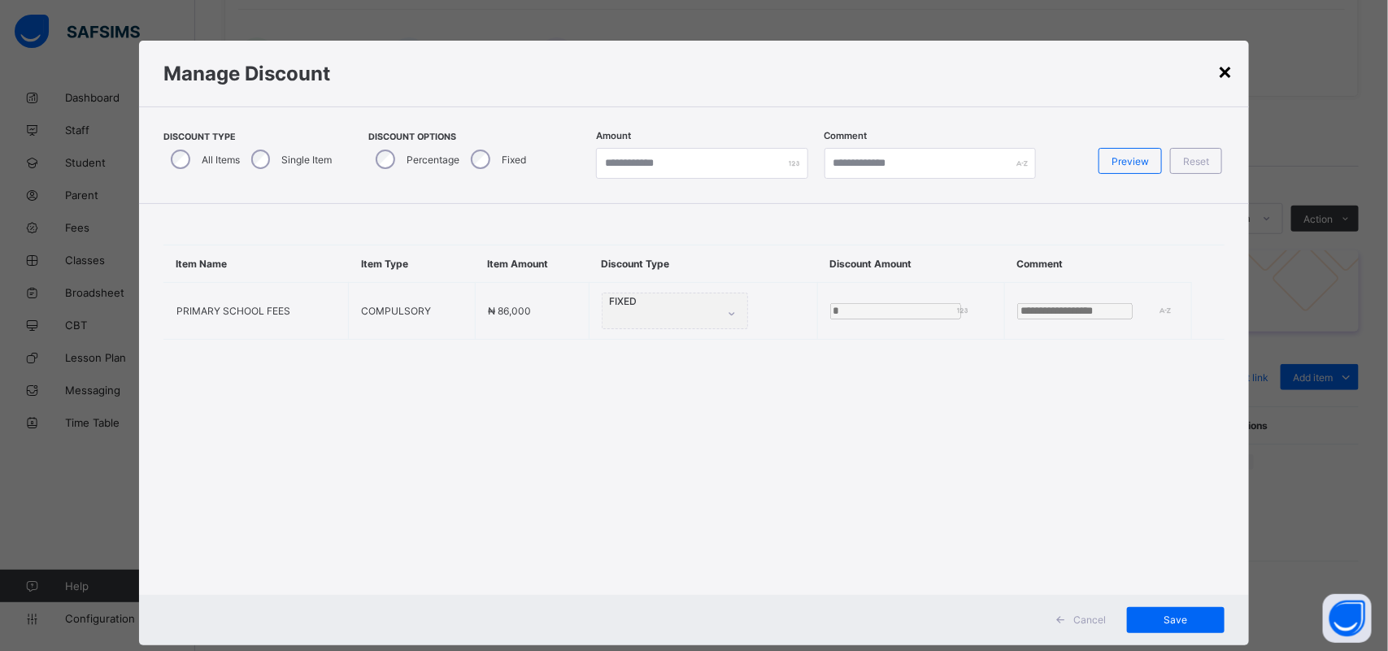
click at [1221, 66] on div "×" at bounding box center [1224, 71] width 15 height 28
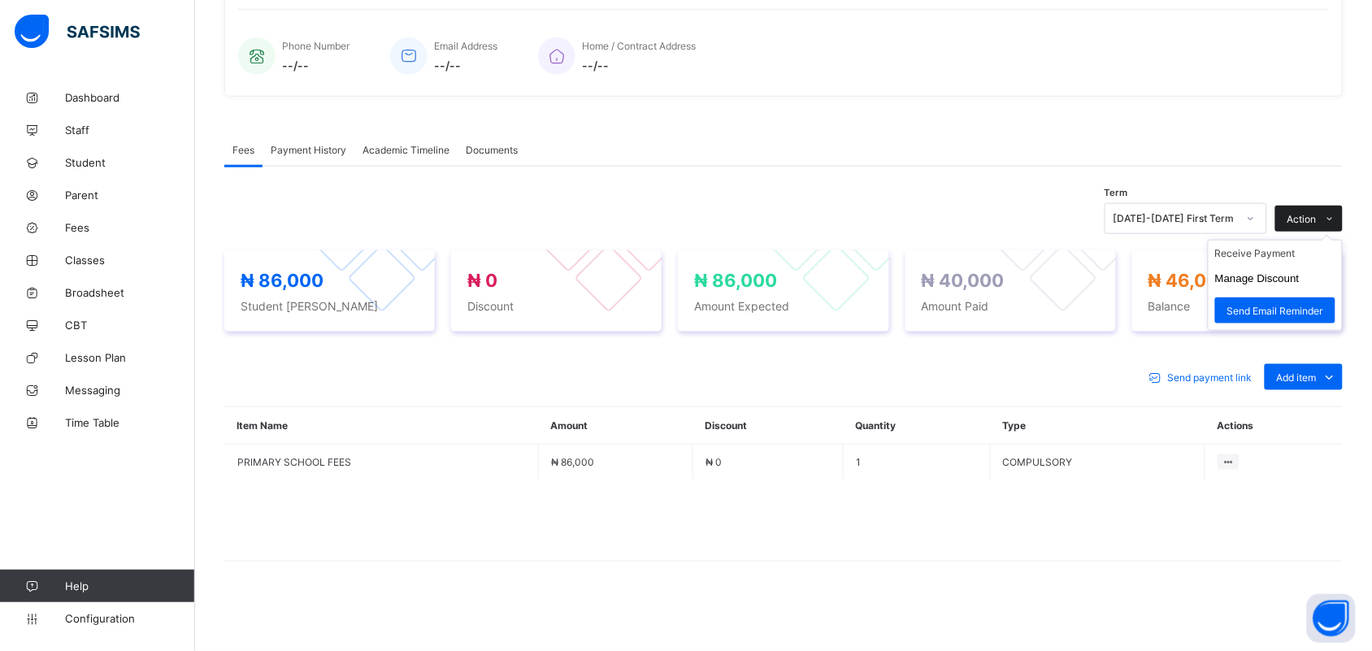
click at [1333, 221] on span at bounding box center [1330, 219] width 26 height 26
click at [1317, 281] on li "Manage Discount" at bounding box center [1275, 278] width 133 height 25
click at [1300, 275] on button "Manage Discount" at bounding box center [1258, 278] width 85 height 12
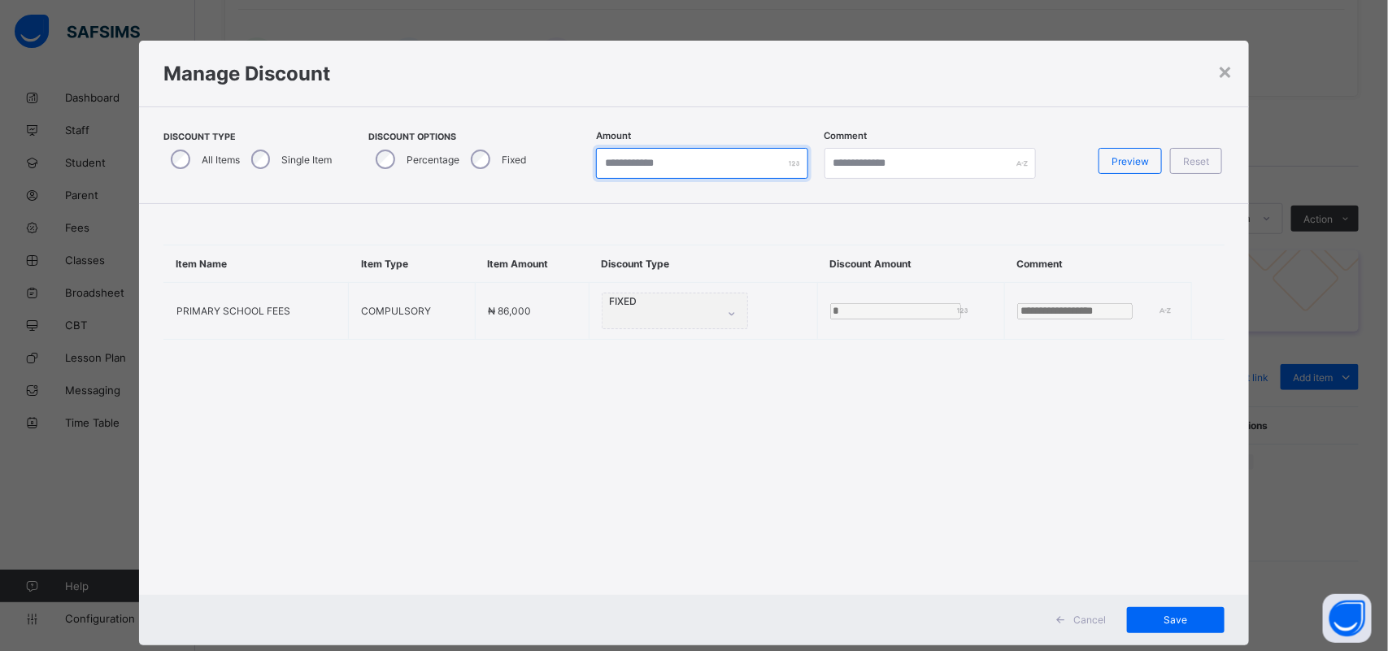
click at [627, 164] on input "*" at bounding box center [702, 163] width 212 height 31
type input "*"
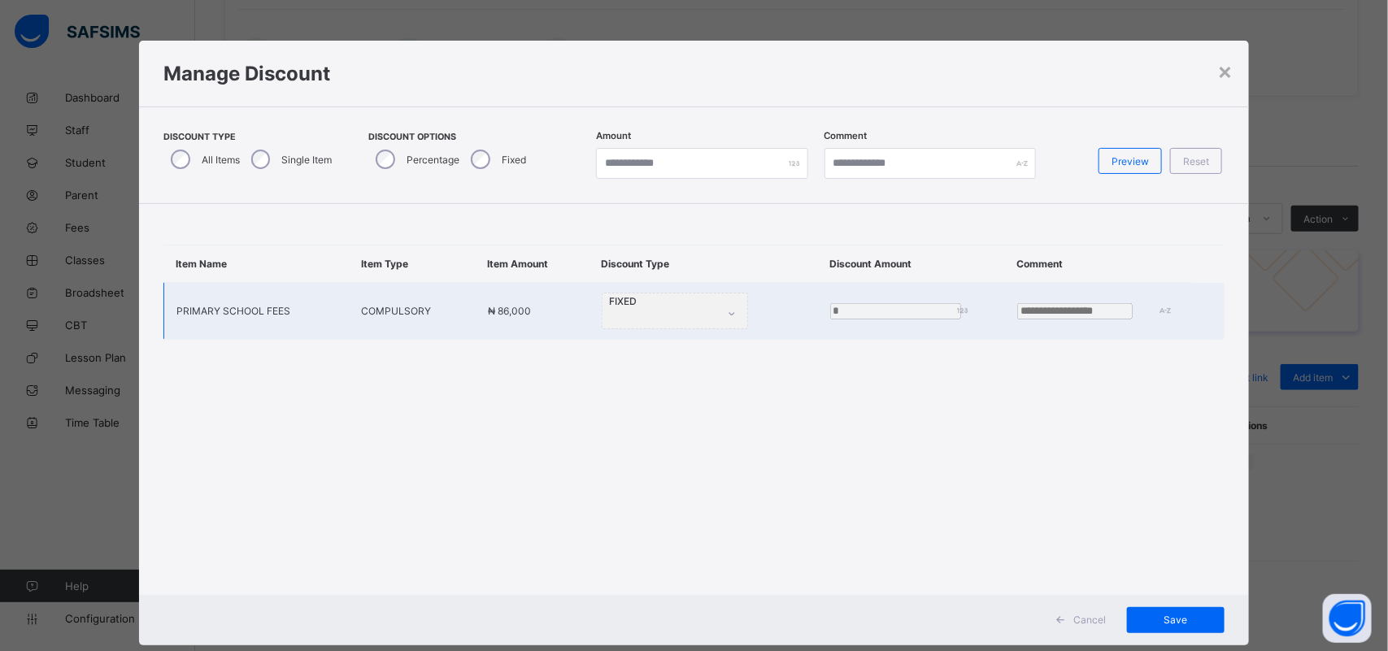
click at [602, 310] on div "FIXED" at bounding box center [675, 311] width 146 height 37
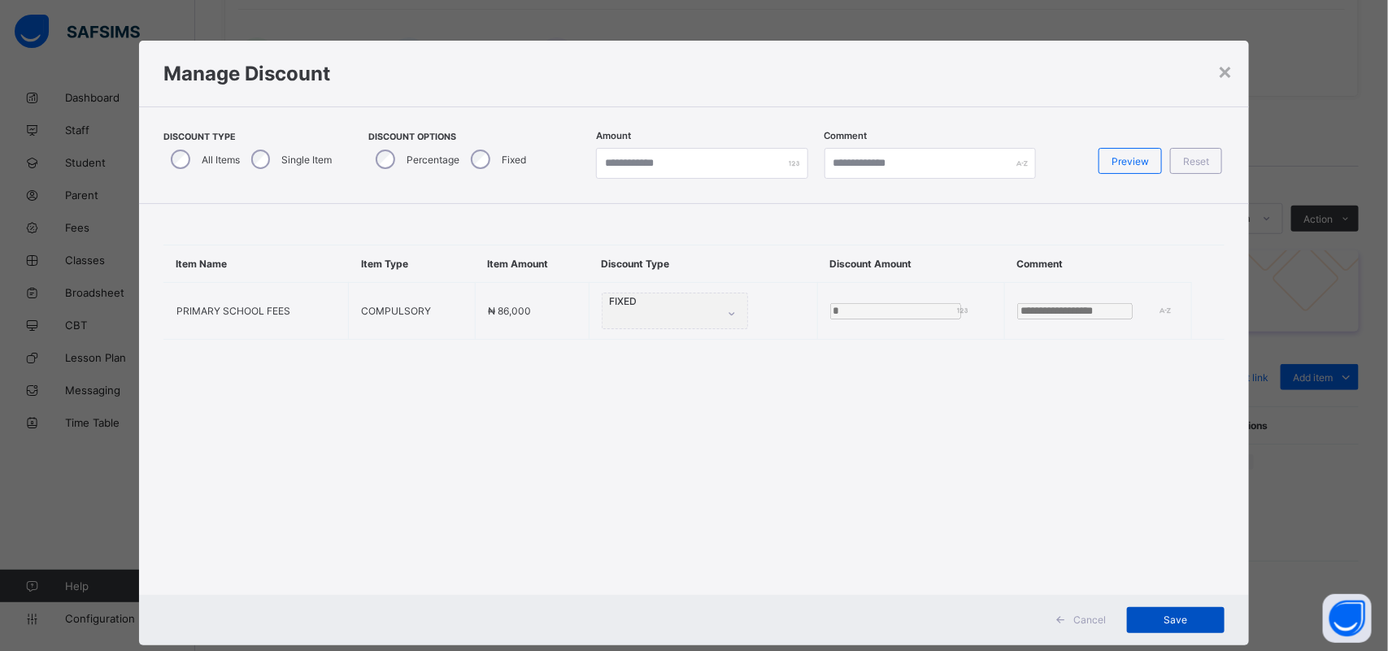
click at [1173, 623] on span "Save" at bounding box center [1175, 620] width 73 height 12
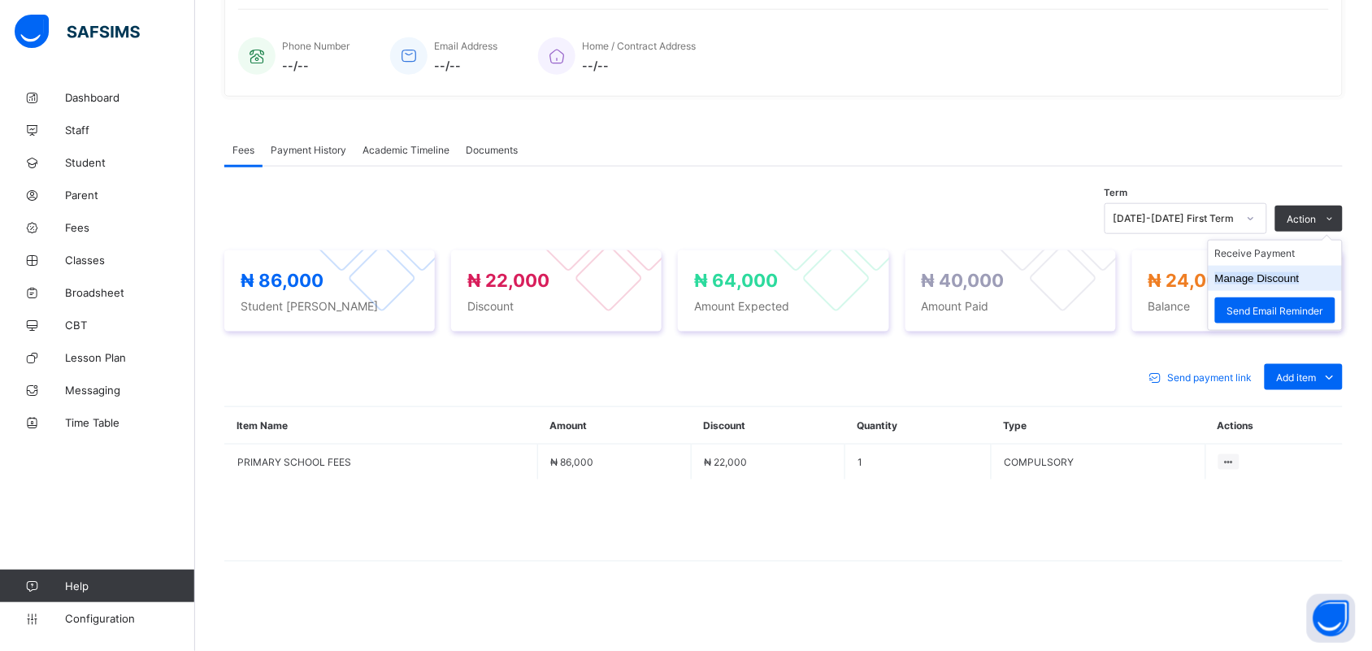
click at [1322, 272] on li "Manage Discount" at bounding box center [1275, 278] width 133 height 25
click at [1298, 277] on button "Manage Discount" at bounding box center [1258, 278] width 85 height 12
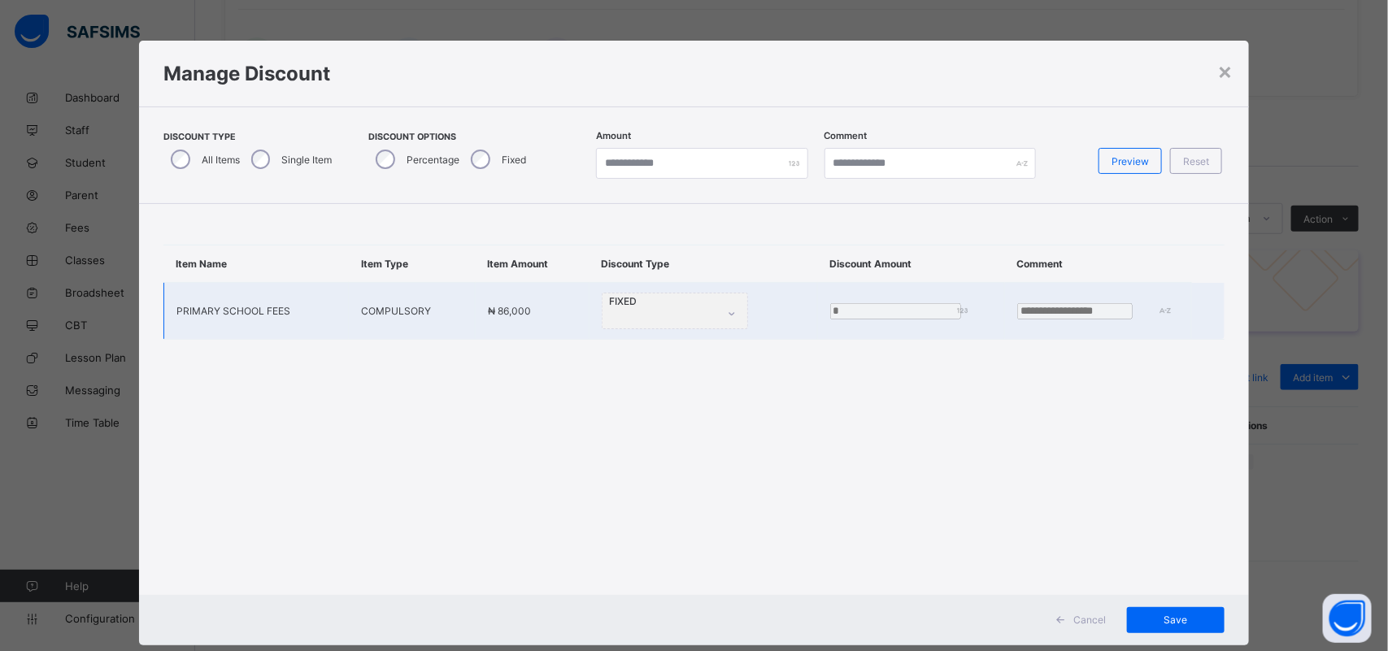
click at [842, 299] on td "*****" at bounding box center [910, 311] width 187 height 57
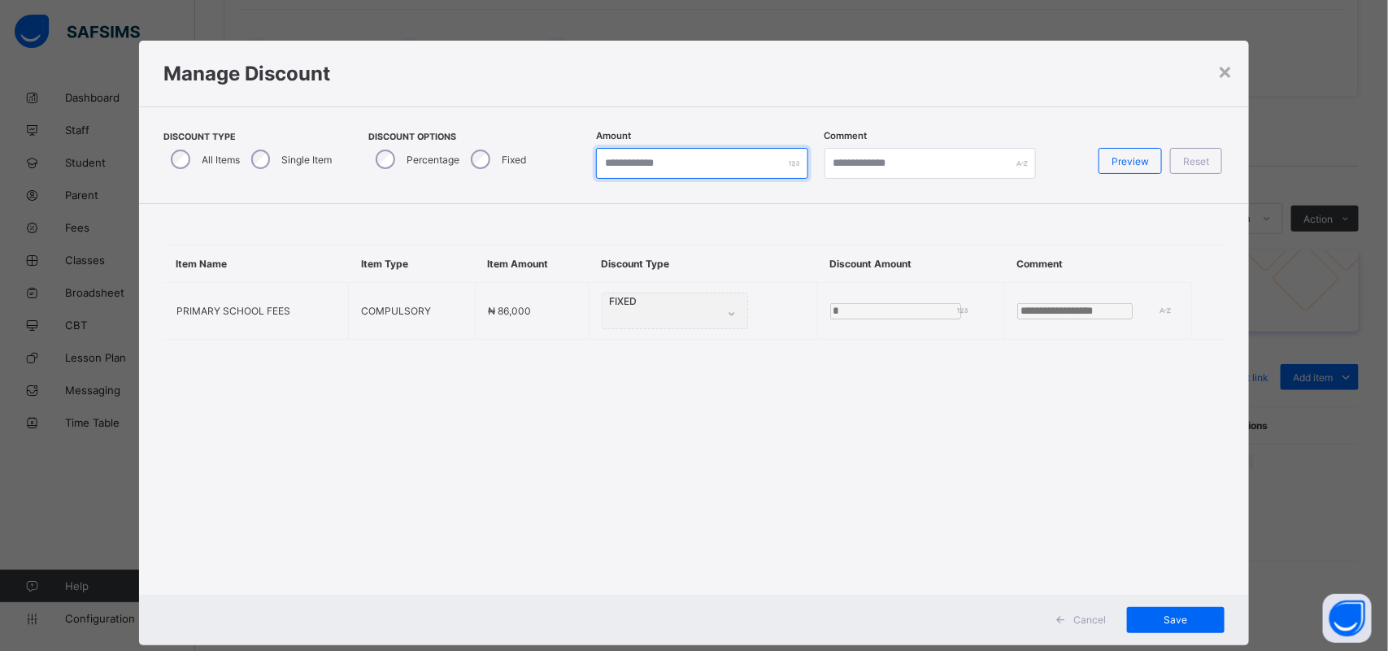
click at [620, 169] on input "*" at bounding box center [702, 163] width 212 height 31
click at [1165, 615] on div "Save" at bounding box center [1176, 620] width 98 height 26
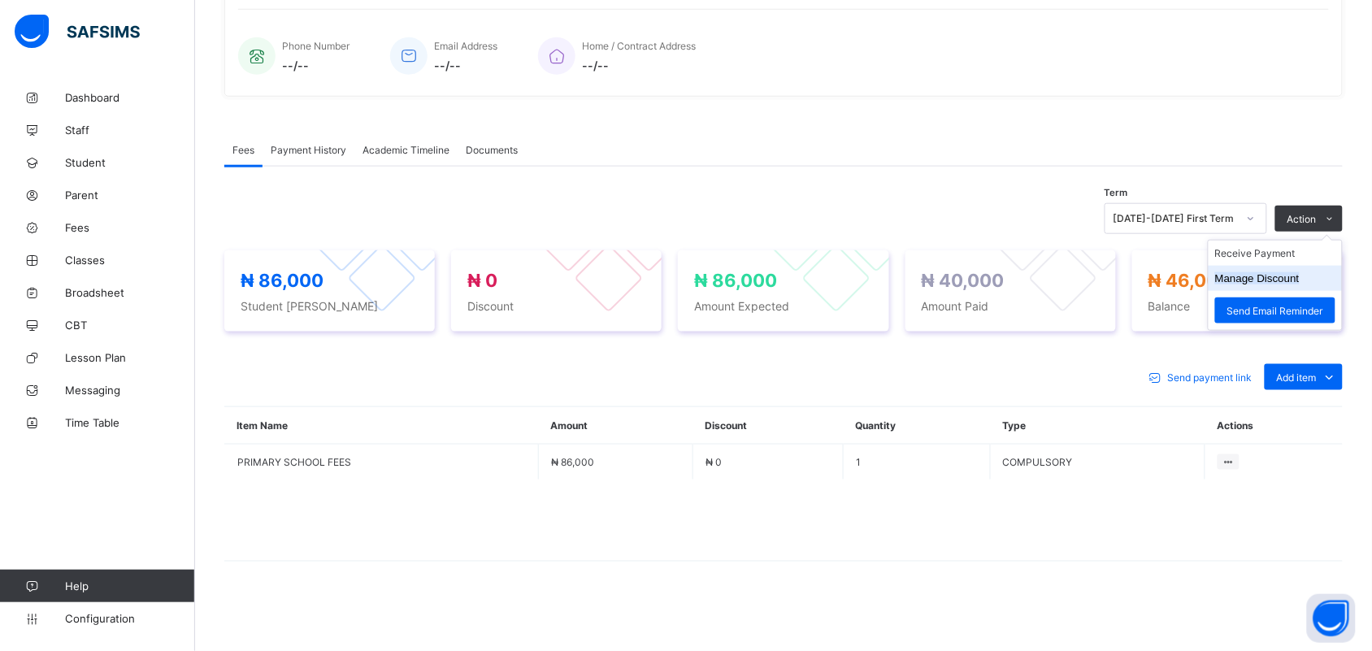
click at [1300, 281] on button "Manage Discount" at bounding box center [1258, 278] width 85 height 12
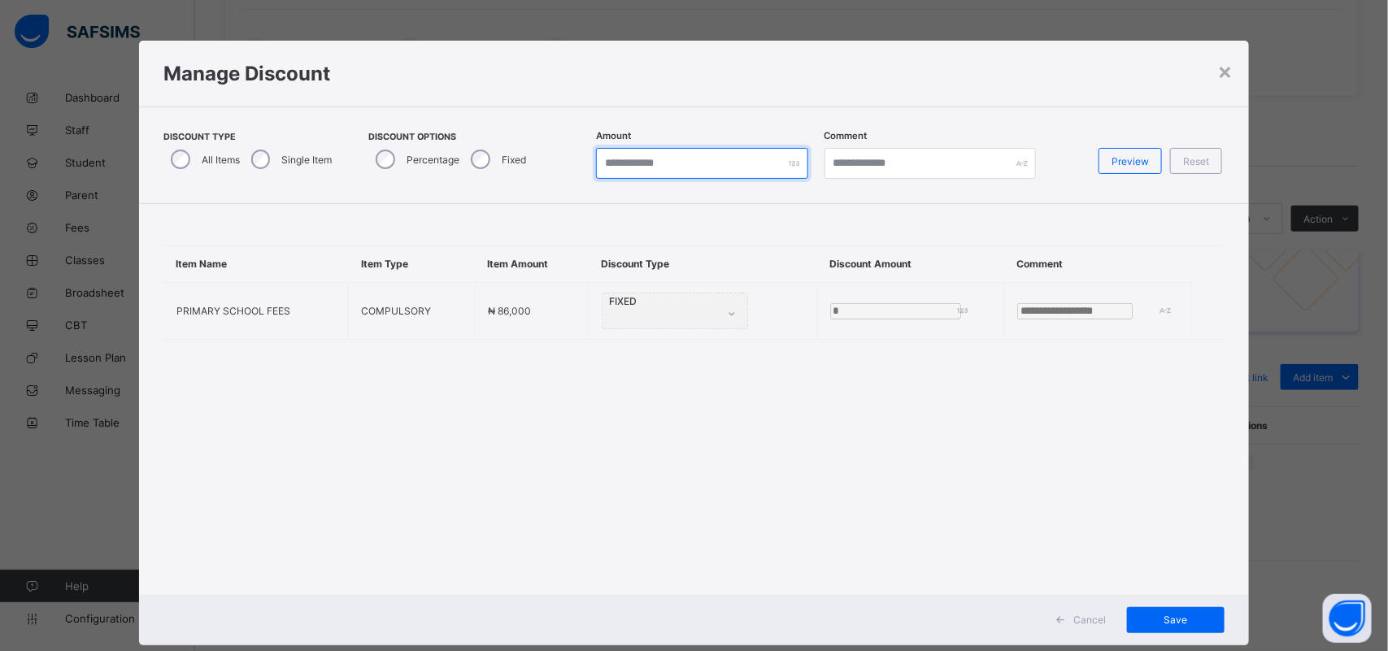
click at [651, 172] on input "*" at bounding box center [702, 163] width 212 height 31
type input "*"
type input "*****"
click at [1155, 612] on div "Save" at bounding box center [1176, 620] width 98 height 26
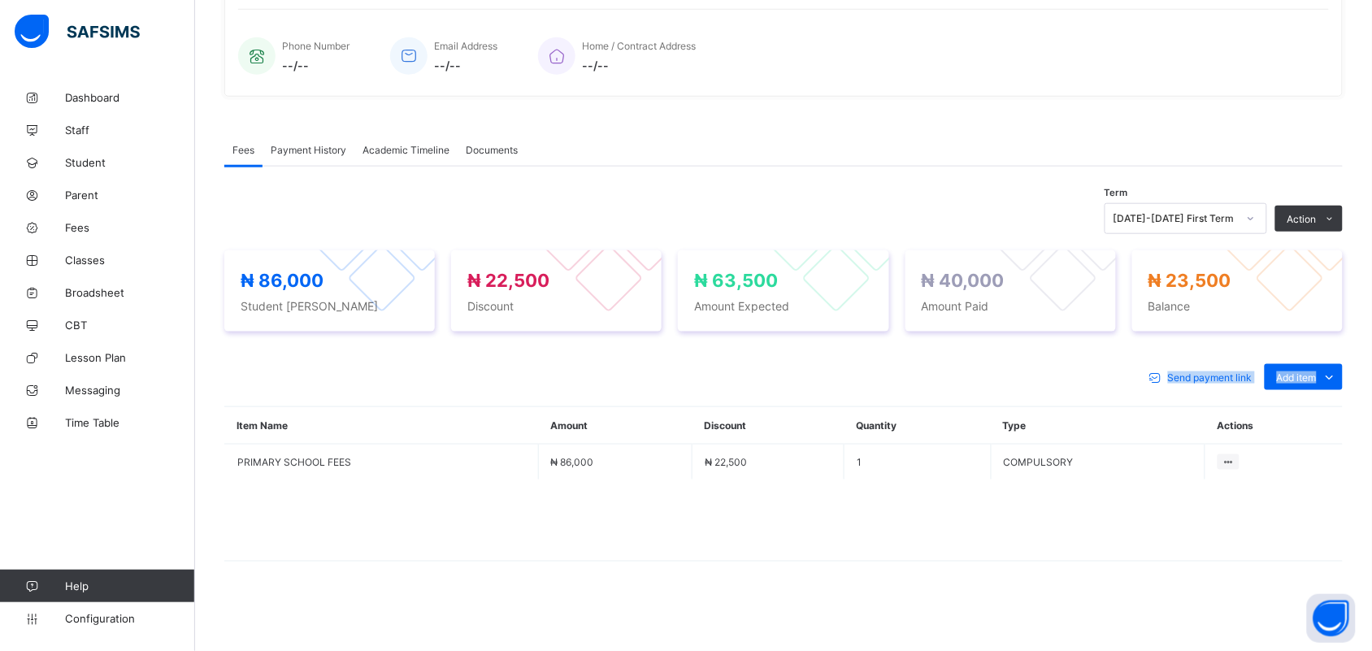
drag, startPoint x: 485, startPoint y: 577, endPoint x: 433, endPoint y: 362, distance: 221.7
click at [433, 362] on div "Send payment link Add item Optional items Special bill Item Name Amount Discoun…" at bounding box center [783, 471] width 1119 height 246
click at [310, 148] on span "Payment History" at bounding box center [309, 150] width 76 height 12
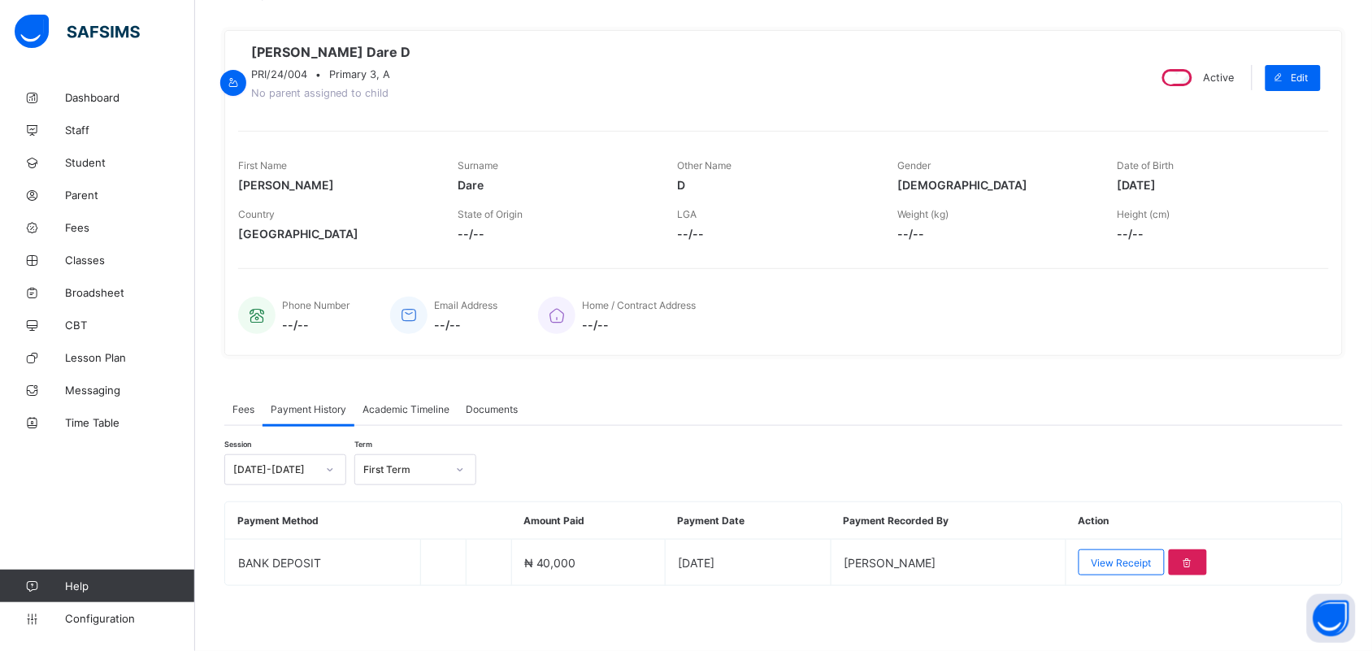
scroll to position [120, 0]
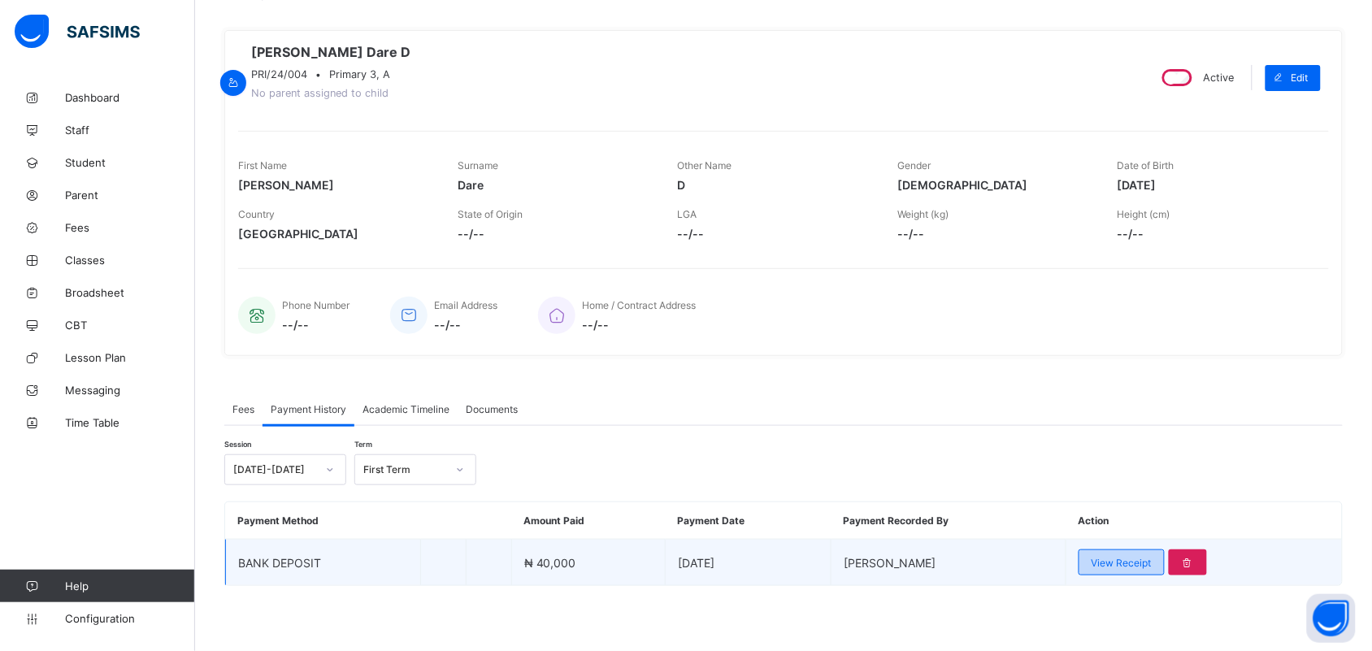
click at [1124, 563] on span "View Receipt" at bounding box center [1122, 563] width 60 height 12
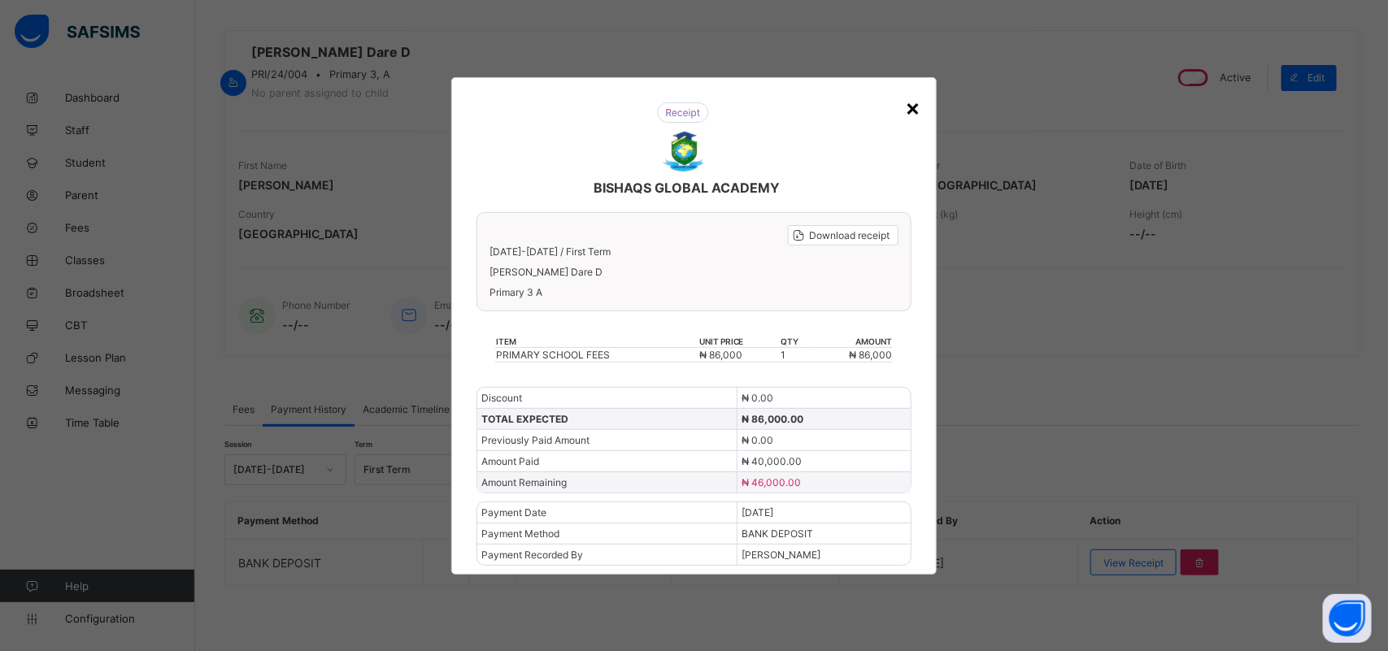
click at [911, 102] on div "×" at bounding box center [912, 108] width 15 height 28
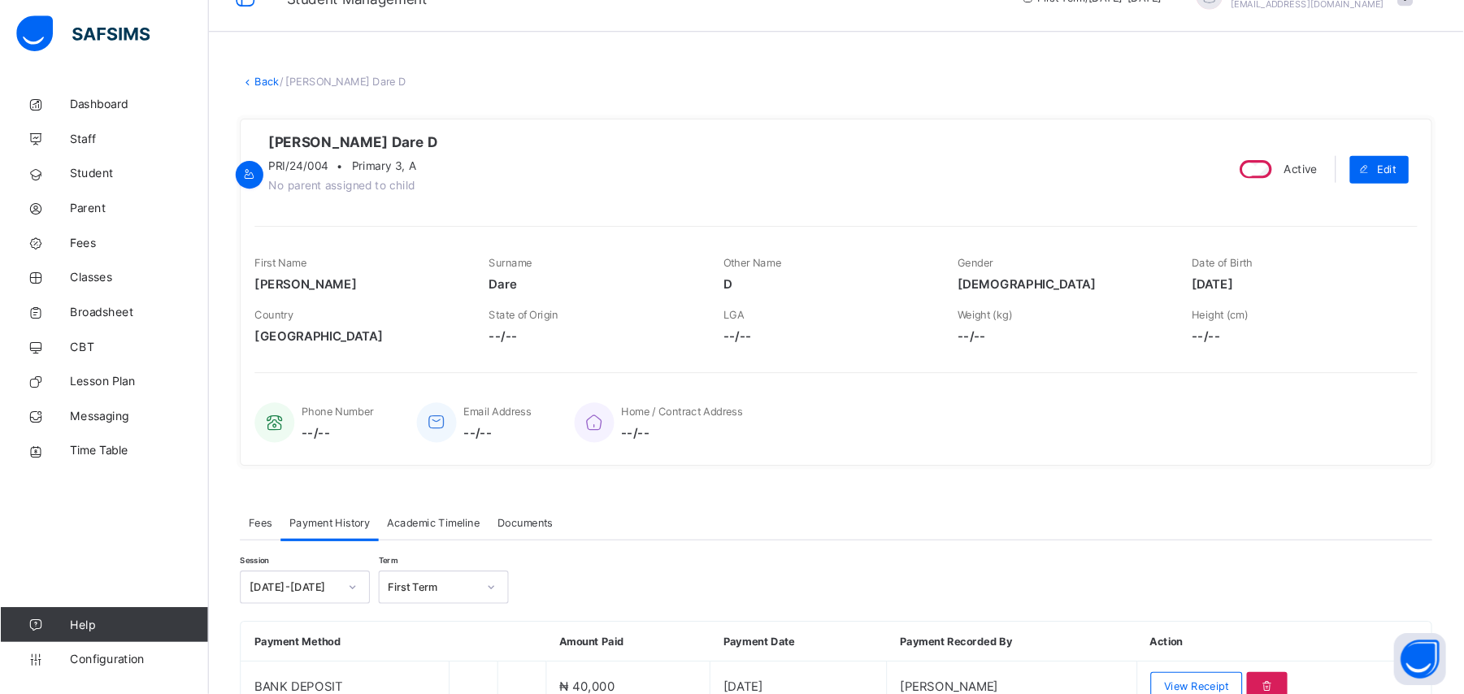
scroll to position [0, 0]
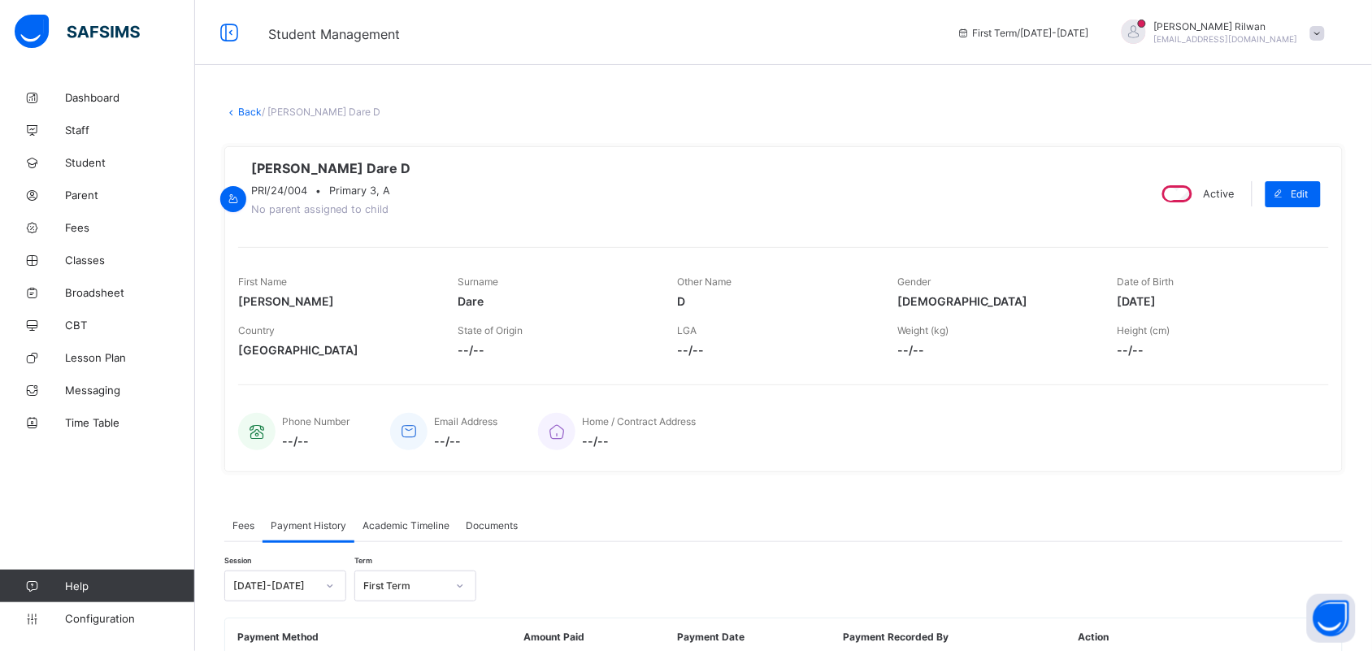
click at [248, 108] on link "Back" at bounding box center [250, 112] width 24 height 12
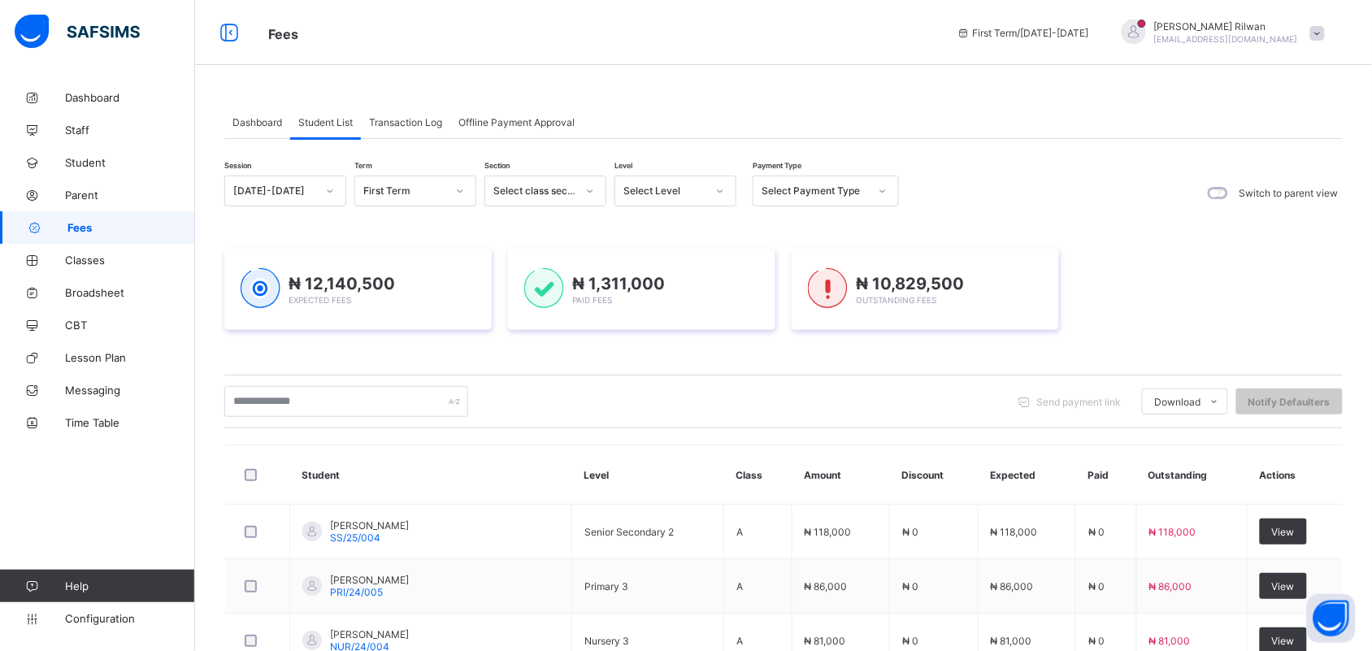
click at [293, 85] on div "Dashboard Student List Transaction Log Offline Payment Approval Student List Mo…" at bounding box center [783, 614] width 1177 height 1066
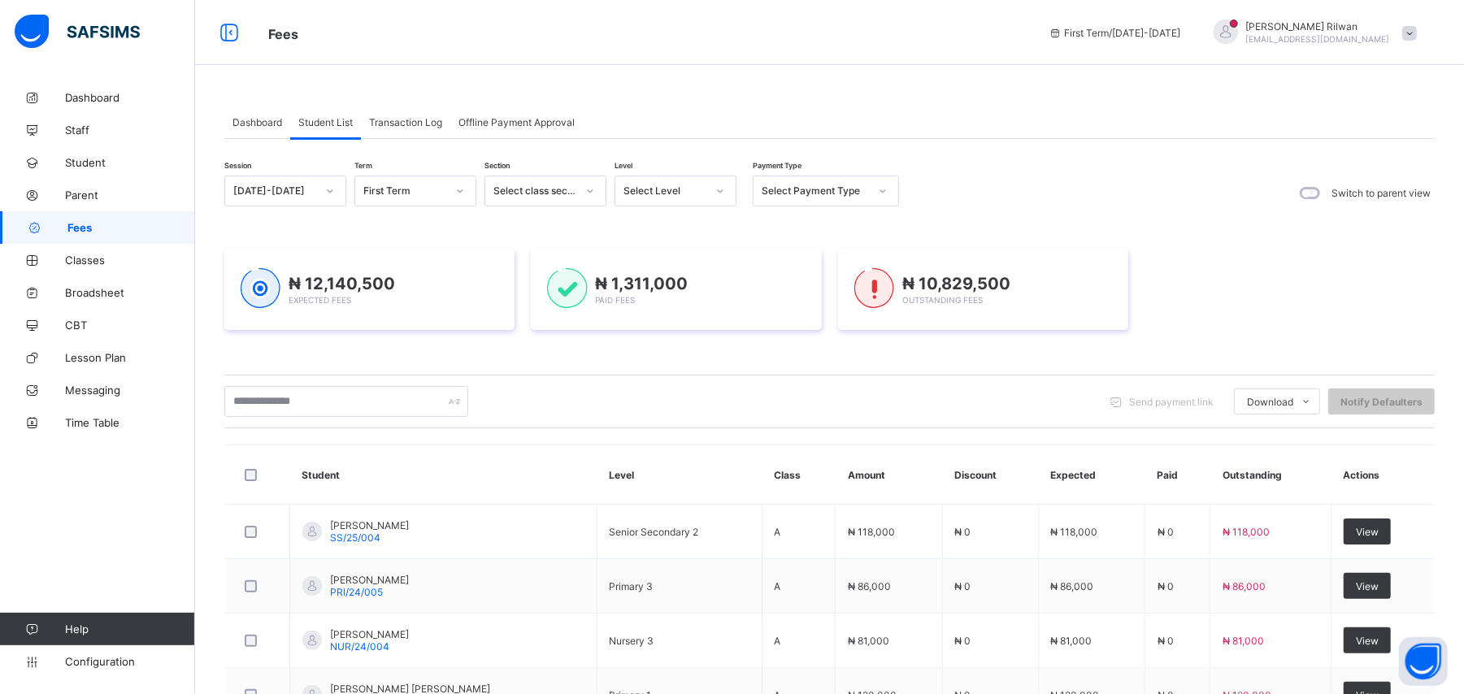
click at [711, 186] on div at bounding box center [721, 191] width 28 height 26
click at [667, 374] on div "Pry 3" at bounding box center [676, 377] width 120 height 25
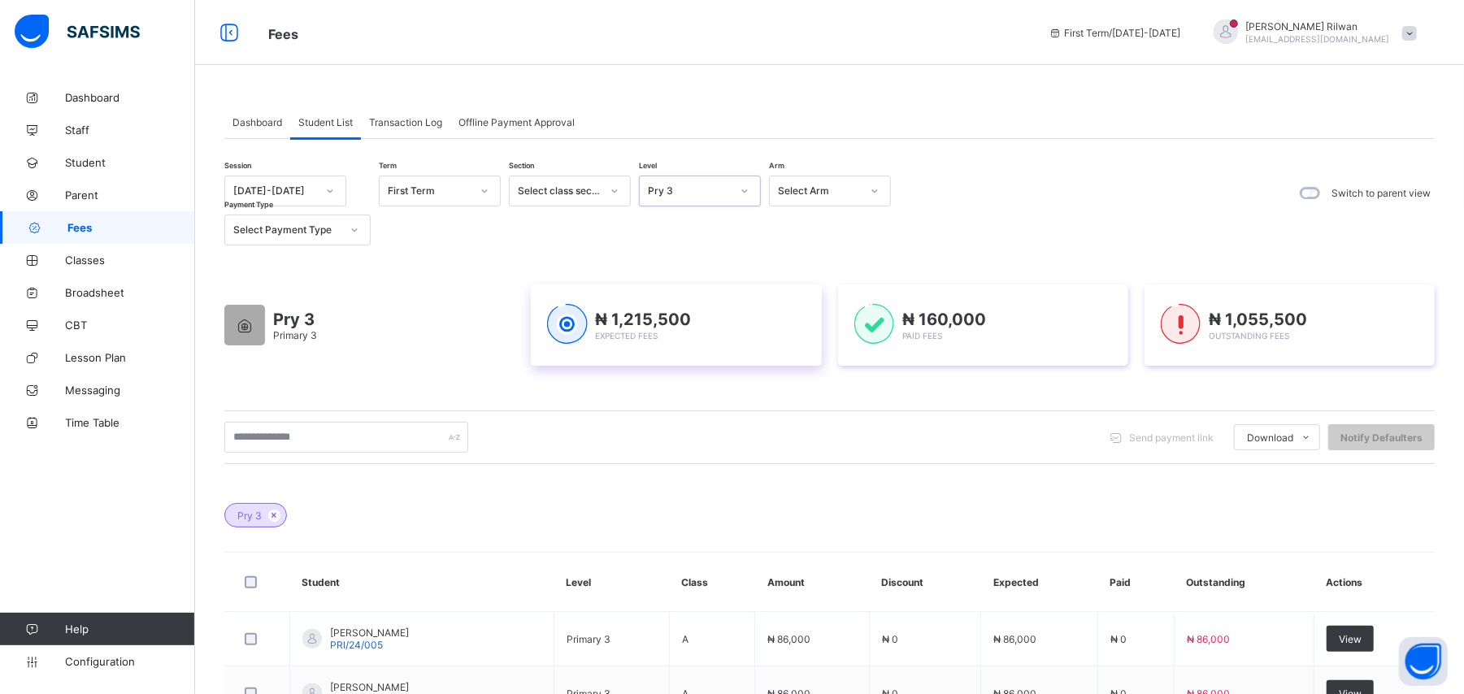
drag, startPoint x: 667, startPoint y: 374, endPoint x: 668, endPoint y: 320, distance: 54.5
click at [667, 372] on div "Pry 3 Primary 3 ₦ 1,215,500 Expected Fees ₦ 160,000 Paid Fees ₦ 1,055,500 Outst…" at bounding box center [829, 325] width 1211 height 130
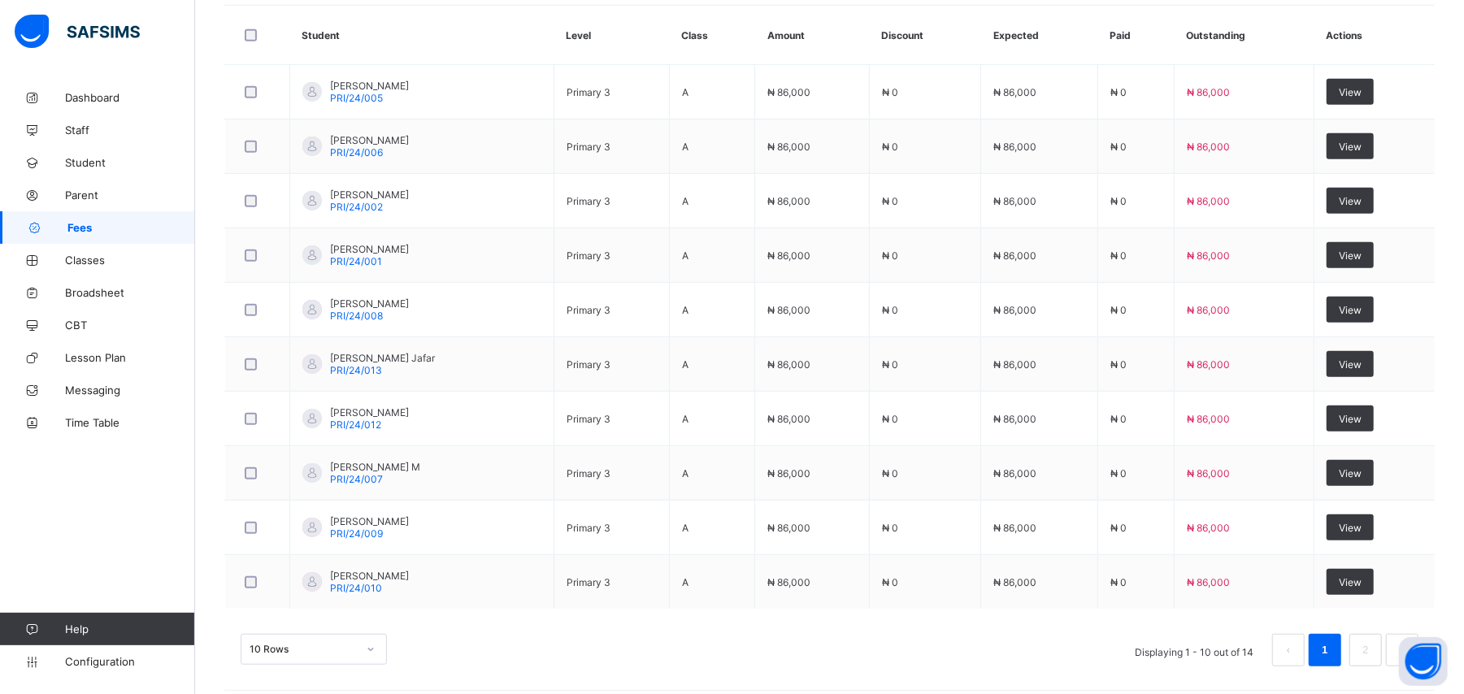
scroll to position [563, 0]
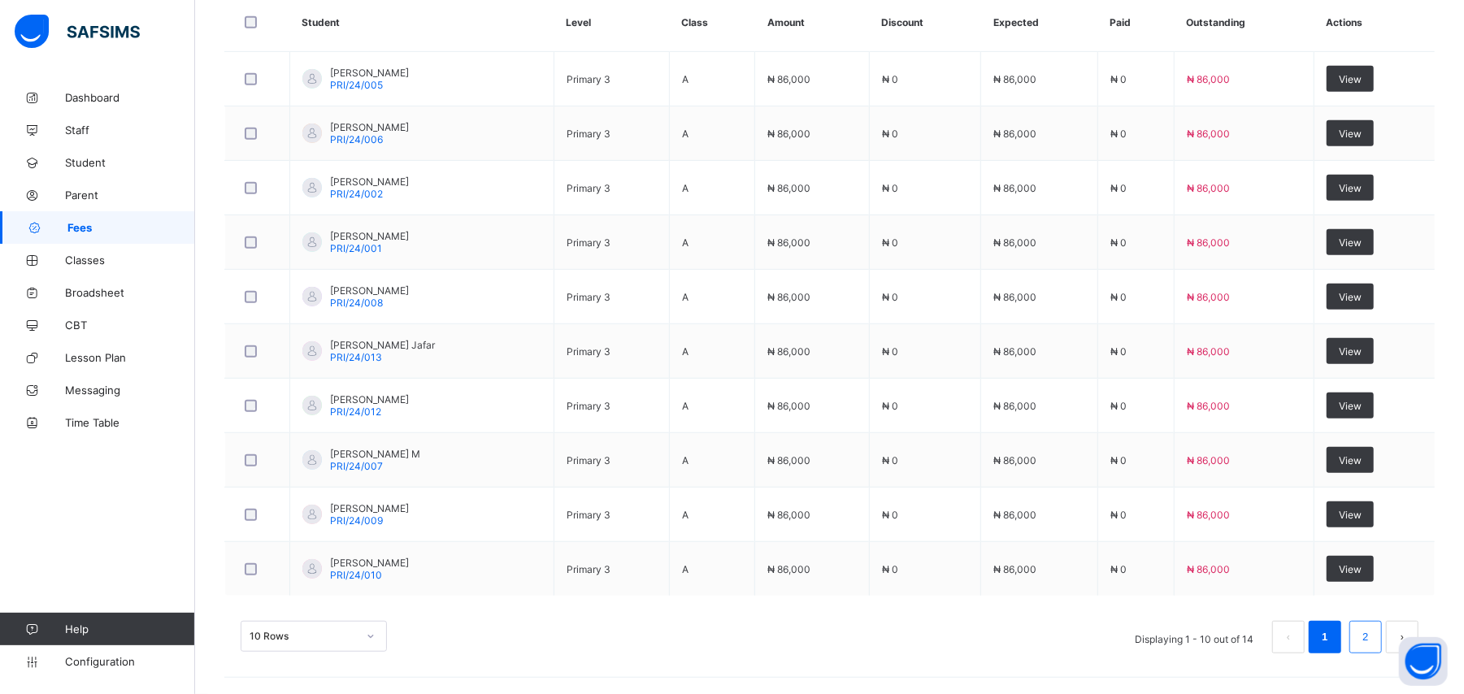
click at [1372, 635] on link "2" at bounding box center [1365, 637] width 15 height 21
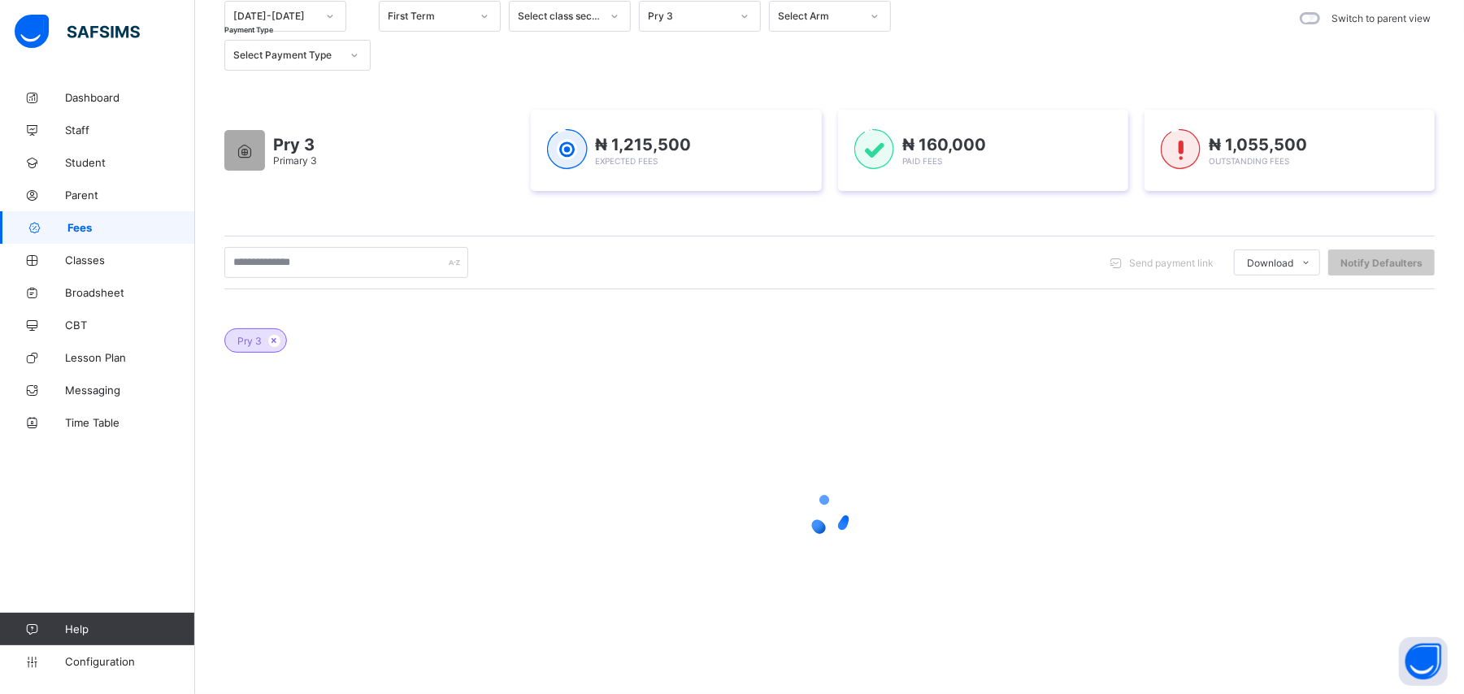
scroll to position [235, 0]
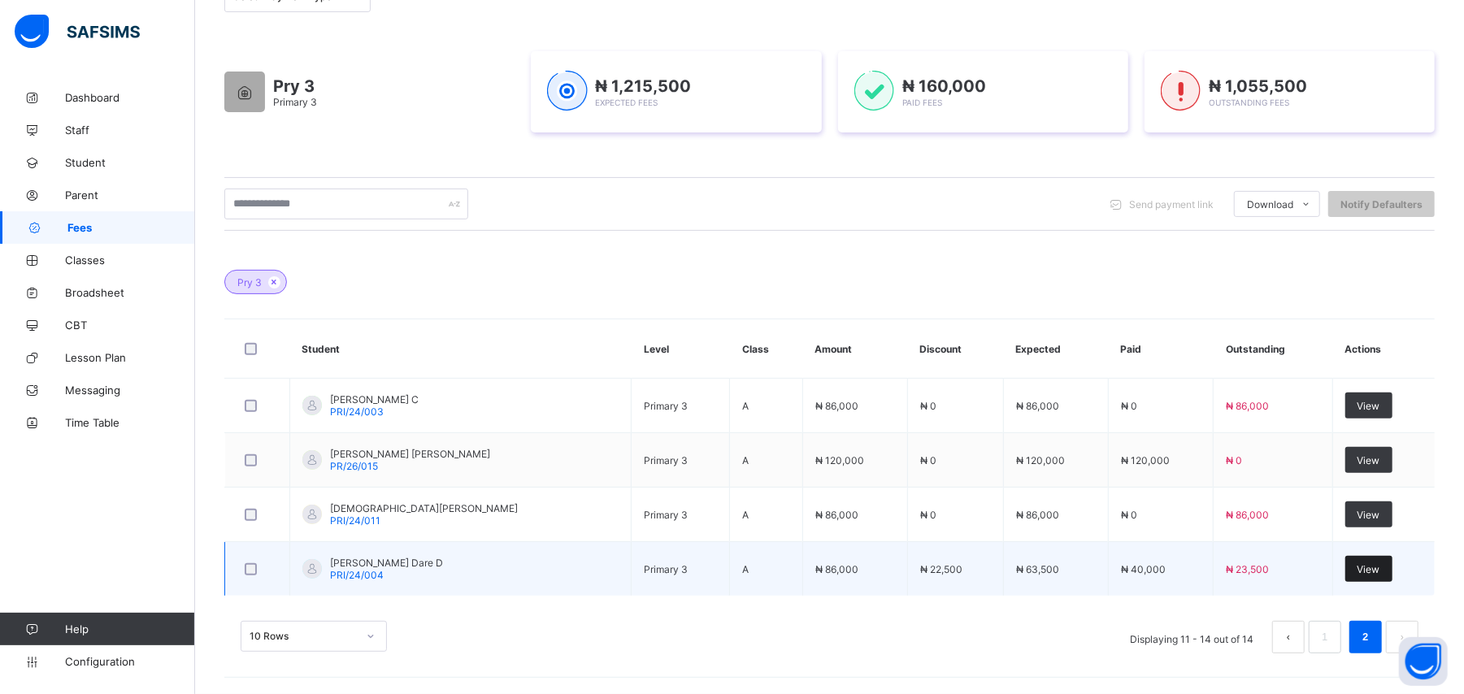
click at [1364, 567] on span "View" at bounding box center [1369, 569] width 23 height 12
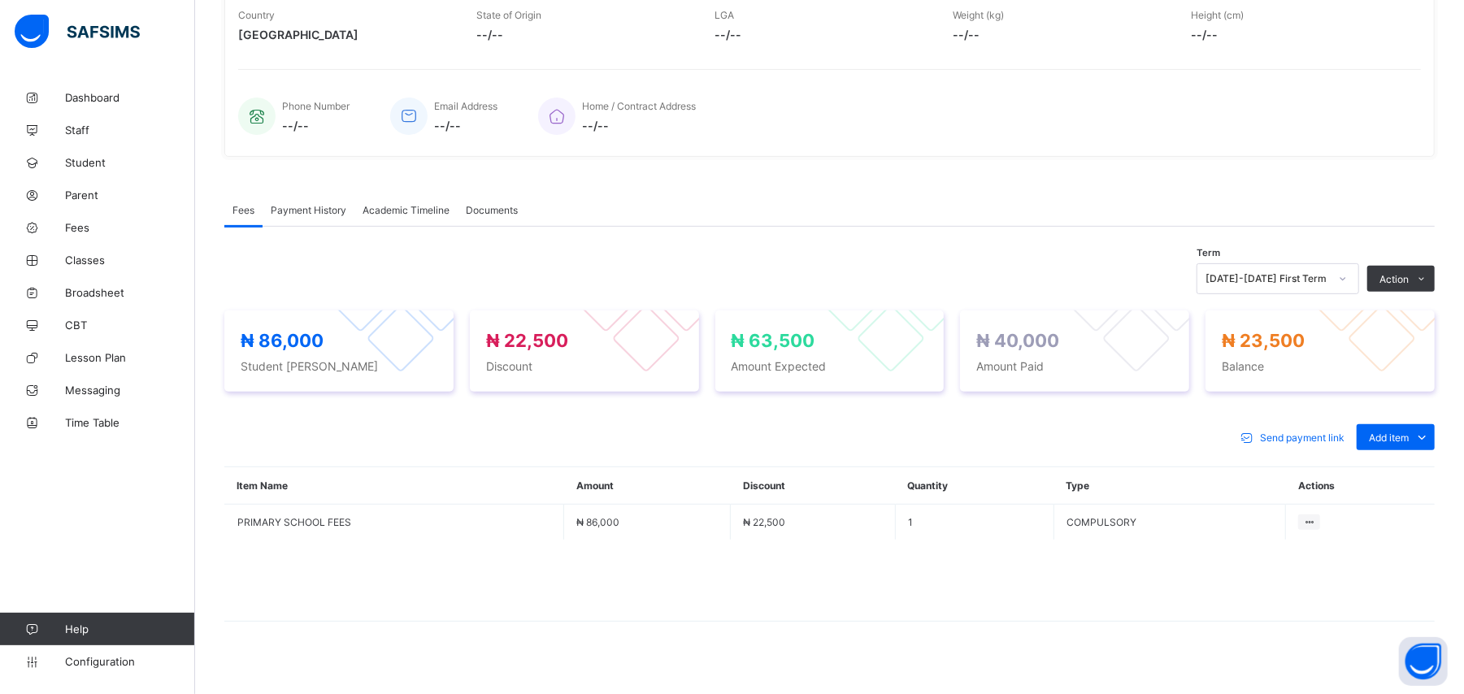
scroll to position [339, 0]
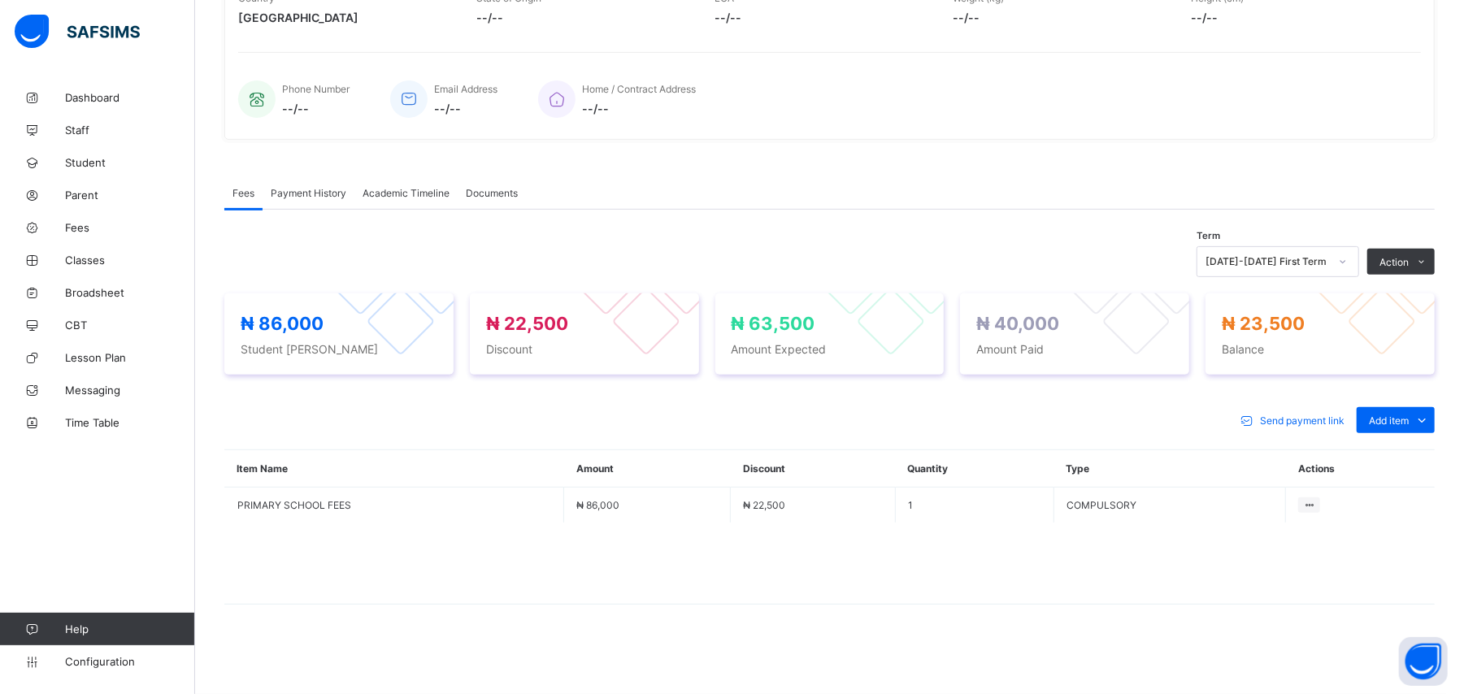
drag, startPoint x: 1364, startPoint y: 567, endPoint x: 1269, endPoint y: 540, distance: 98.1
click at [1269, 540] on span at bounding box center [829, 563] width 1211 height 81
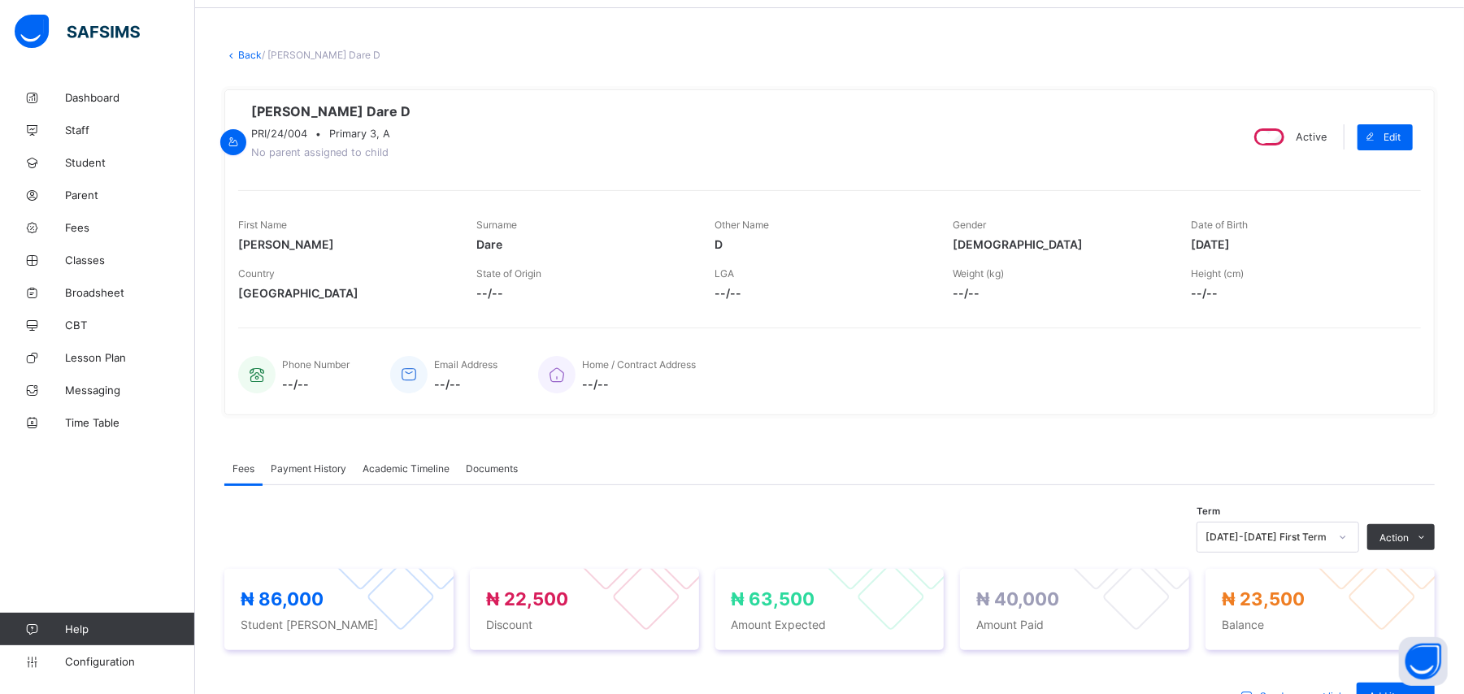
scroll to position [0, 0]
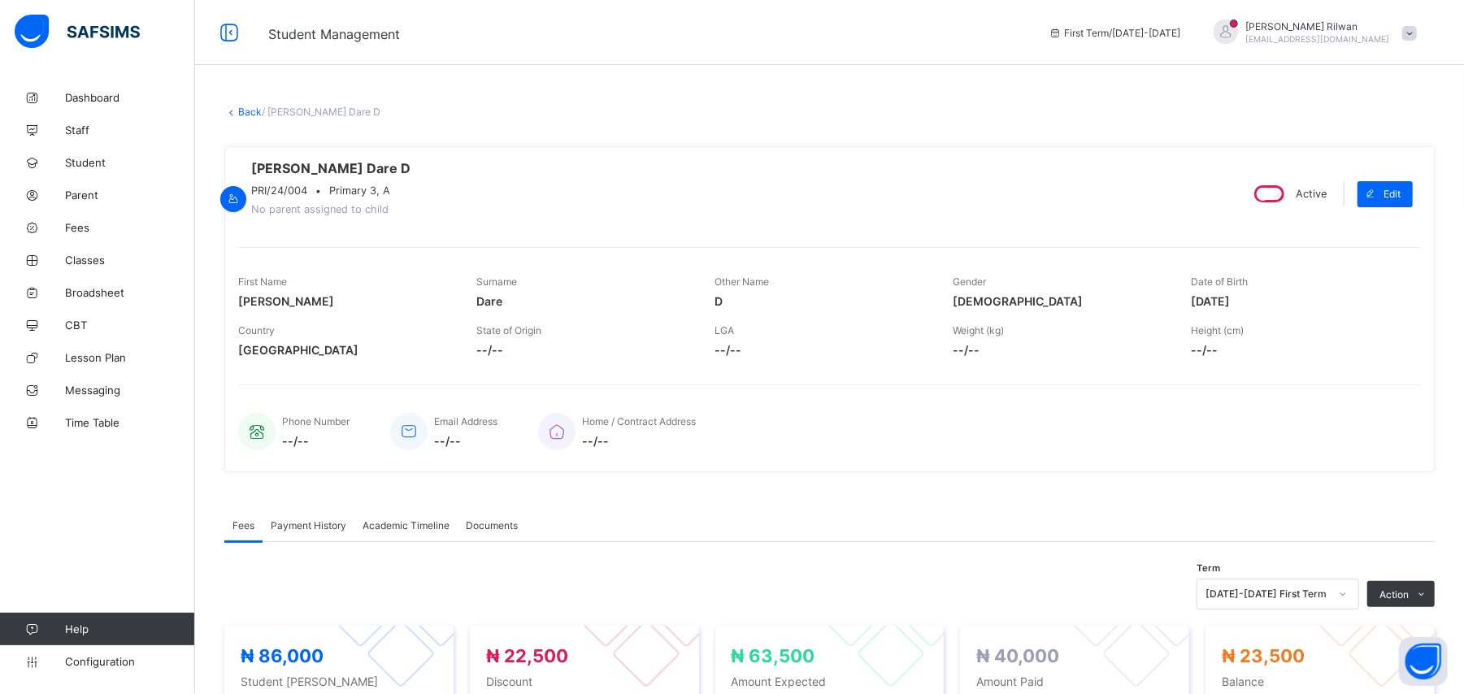
drag, startPoint x: 660, startPoint y: 491, endPoint x: 638, endPoint y: 496, distance: 22.5
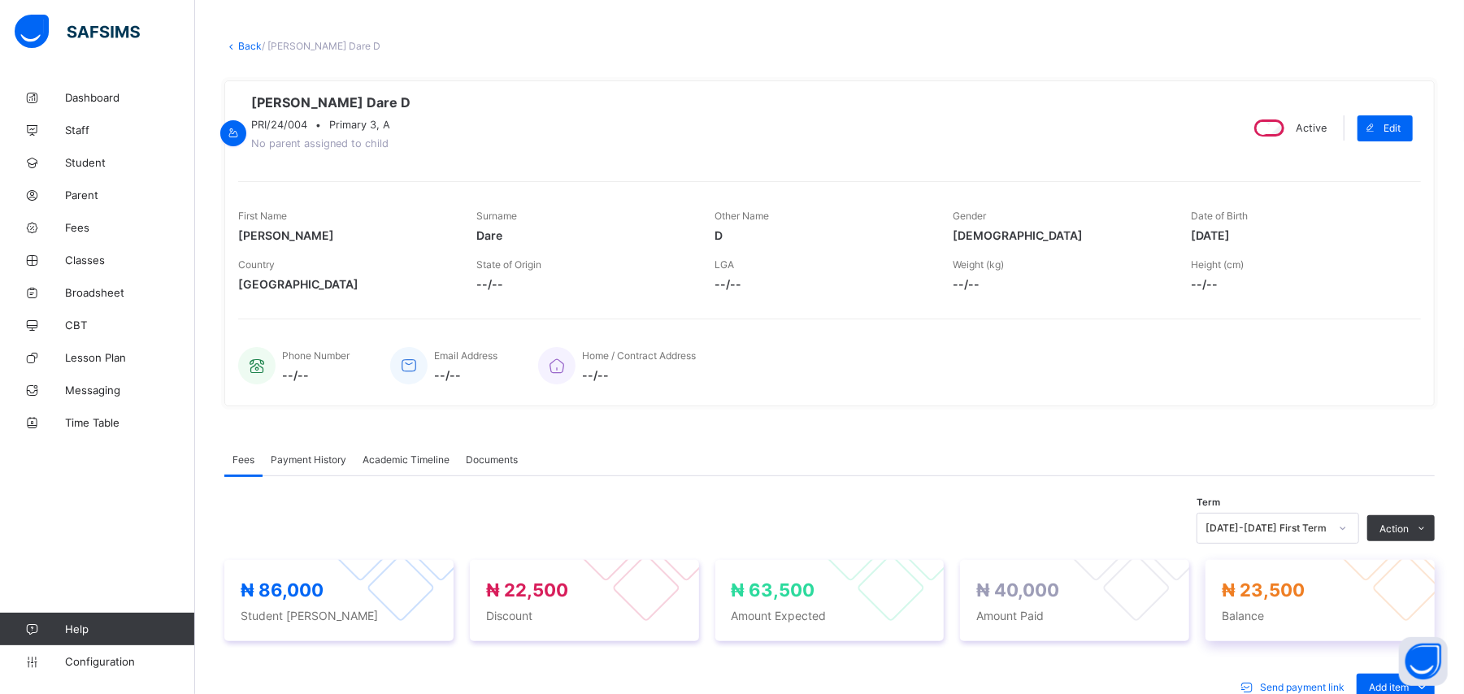
scroll to position [43, 0]
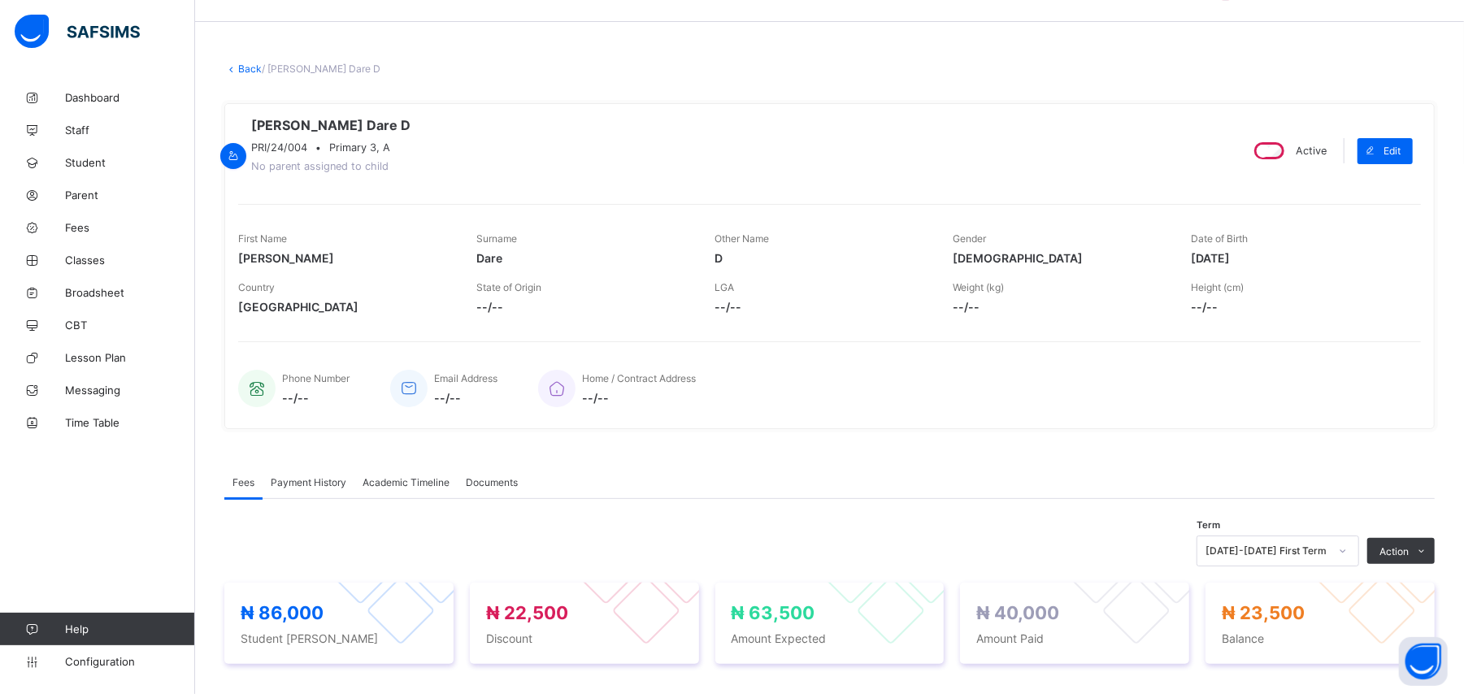
click at [242, 76] on div "× Delete Document This action would delete the document with name: from the sys…" at bounding box center [829, 511] width 1269 height 946
click at [309, 485] on span "Payment History" at bounding box center [309, 482] width 76 height 12
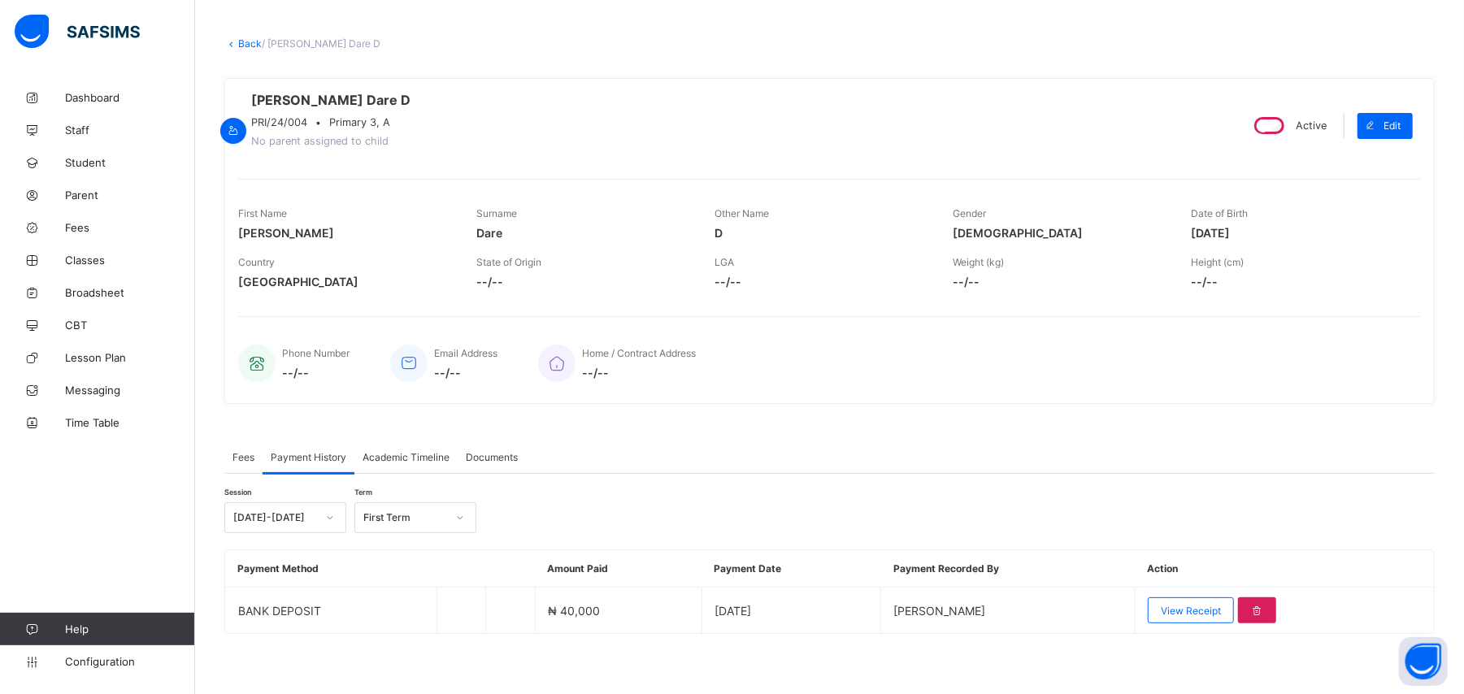
scroll to position [80, 0]
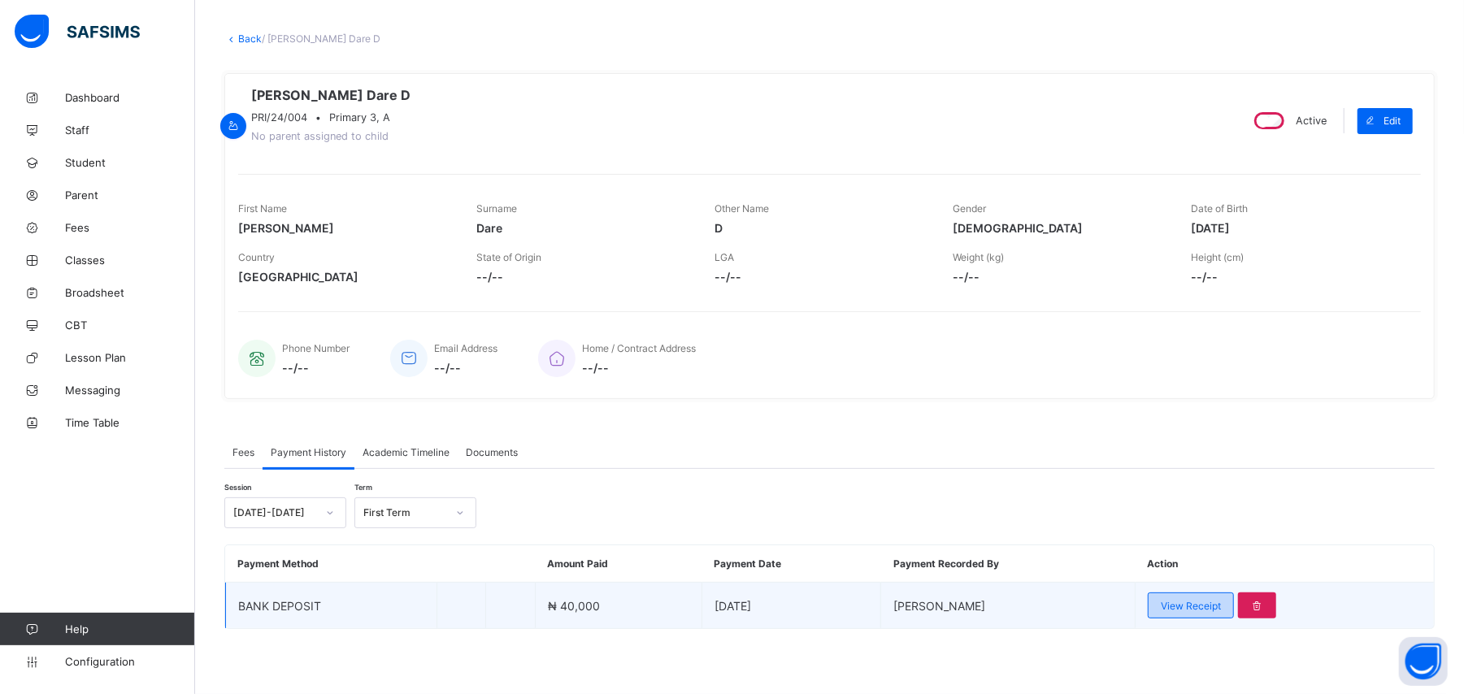
click at [1181, 597] on div "View Receipt" at bounding box center [1191, 606] width 86 height 26
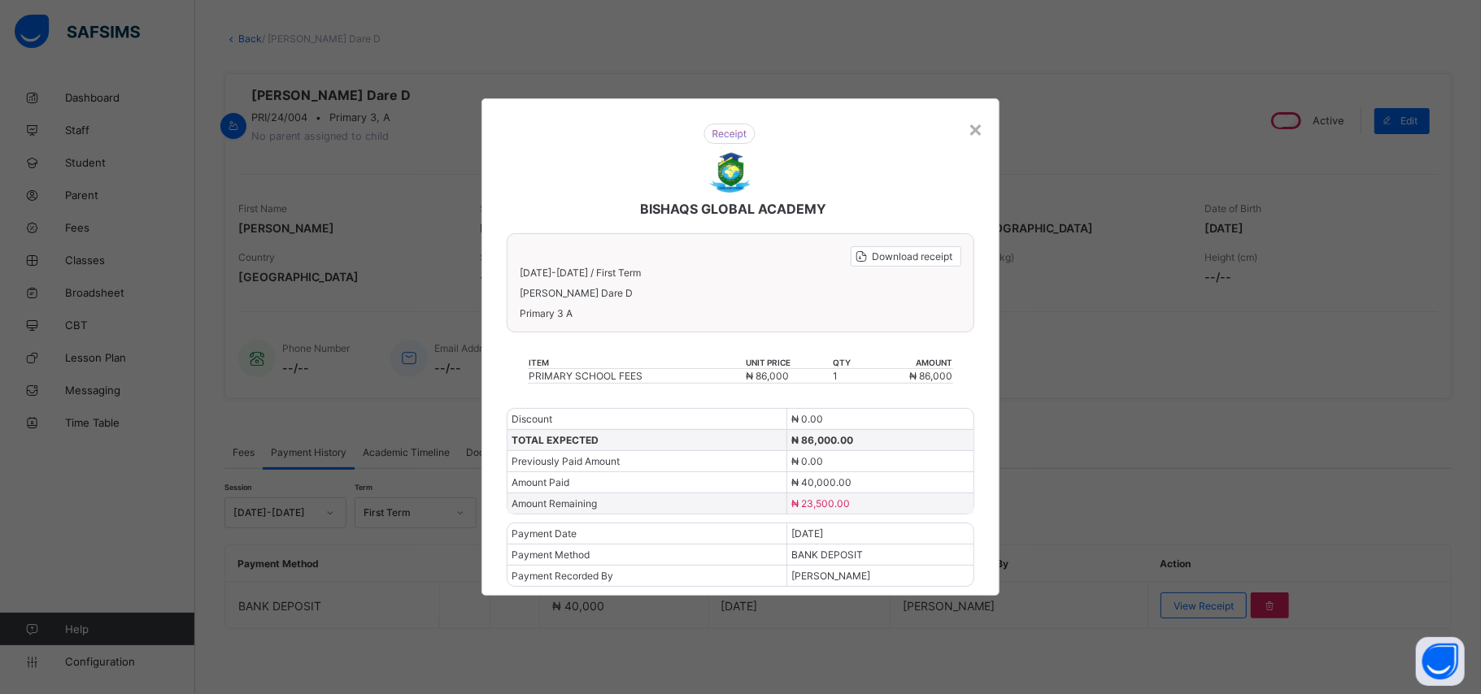
click at [986, 137] on div "BISHAQS GLOBAL ACADEMY Download receipt [DATE]-[DATE] / First Term [PERSON_NAME…" at bounding box center [740, 347] width 518 height 498
click at [977, 121] on div "×" at bounding box center [975, 129] width 15 height 28
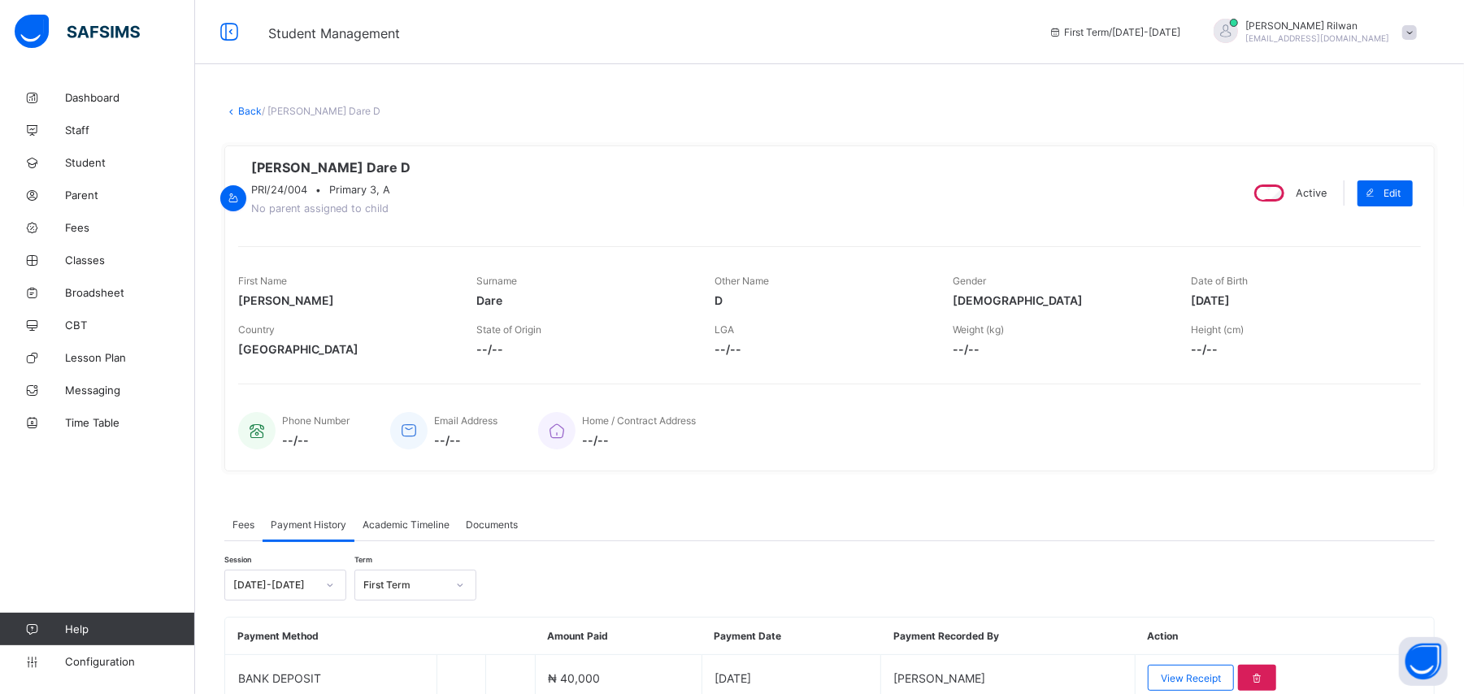
scroll to position [0, 0]
click at [241, 111] on link "Back" at bounding box center [250, 112] width 24 height 12
